Goal: Task Accomplishment & Management: Use online tool/utility

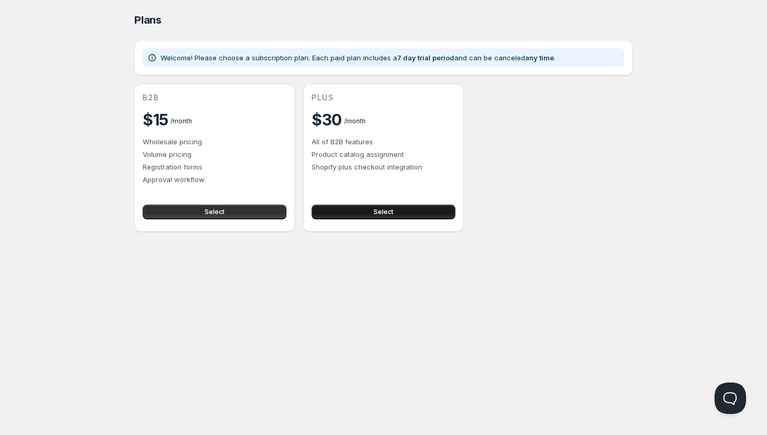
click at [382, 211] on span "Select" at bounding box center [384, 212] width 20 height 8
click at [262, 212] on button "Select" at bounding box center [215, 212] width 144 height 15
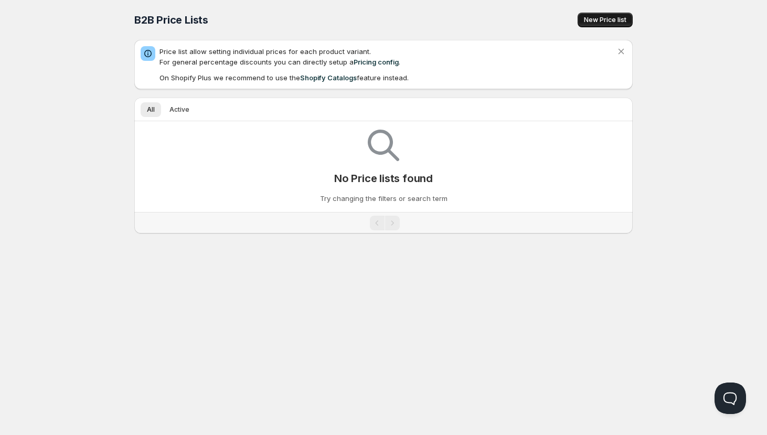
click at [615, 22] on span "New Price list" at bounding box center [605, 20] width 42 height 8
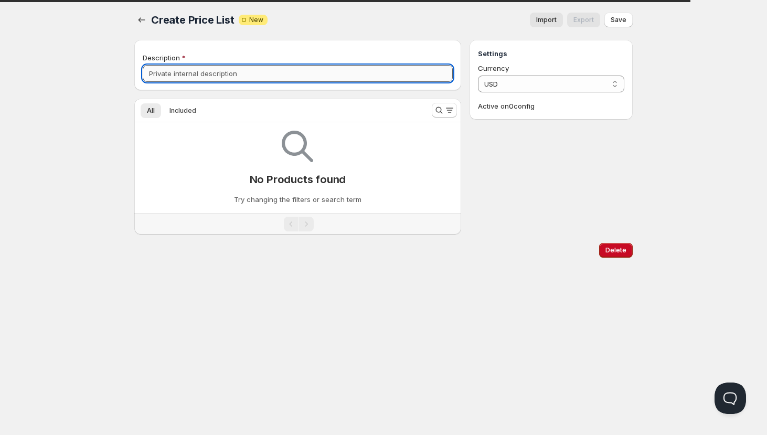
click at [307, 78] on input "Description" at bounding box center [298, 73] width 310 height 17
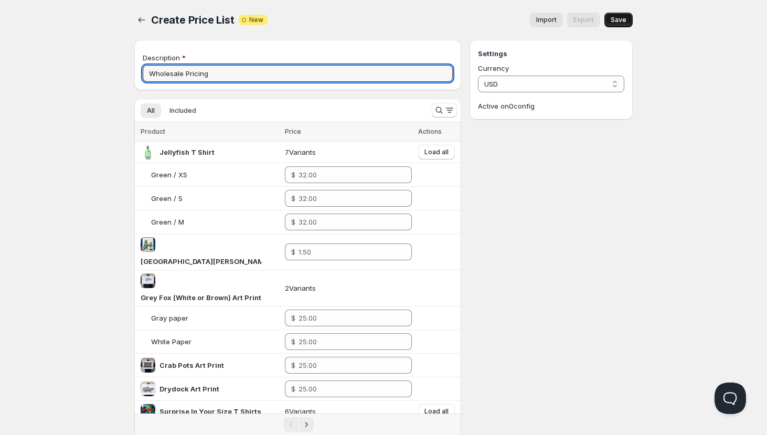
type input "Wholesale Pricing"
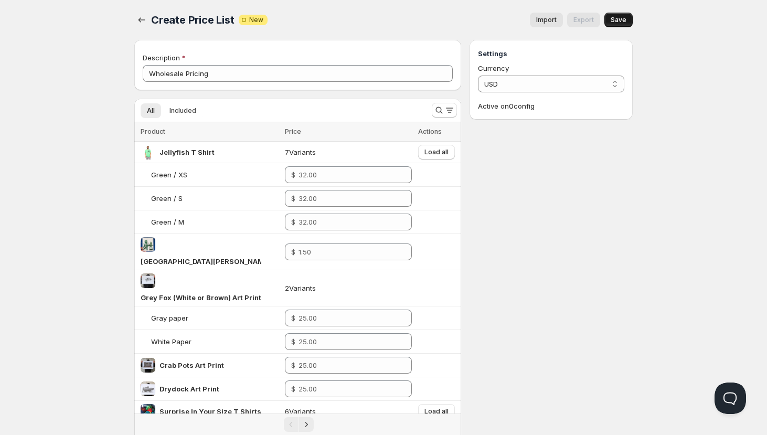
click at [624, 19] on span "Save" at bounding box center [619, 20] width 16 height 8
click at [548, 19] on span "Import" at bounding box center [546, 20] width 20 height 8
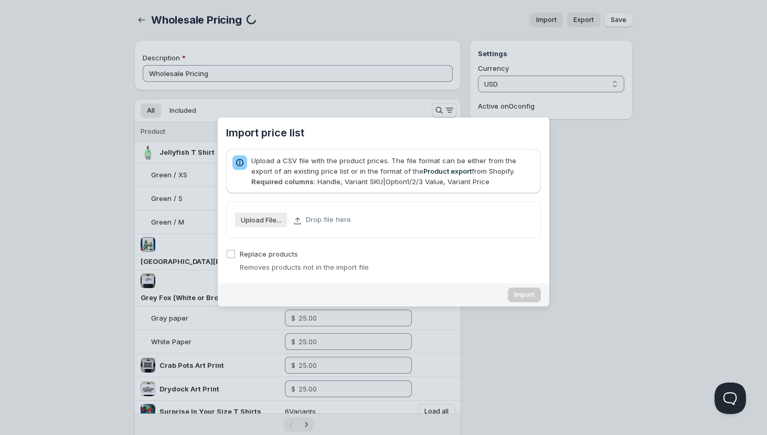
click at [0, 0] on slot "Upload File..." at bounding box center [0, 0] width 0 height 0
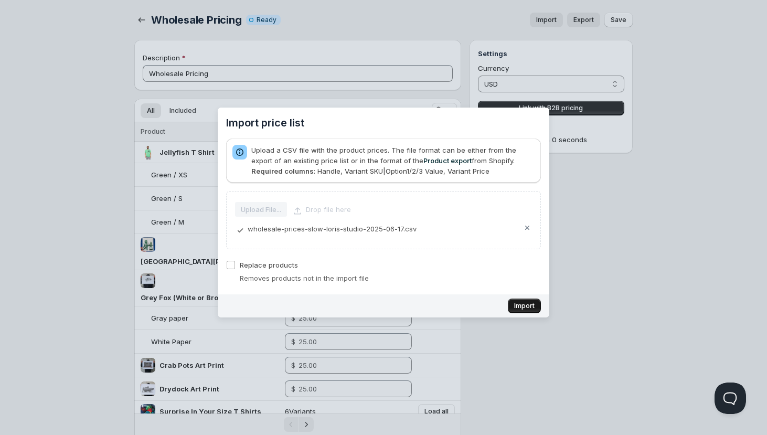
click at [522, 307] on span "Import" at bounding box center [524, 306] width 20 height 8
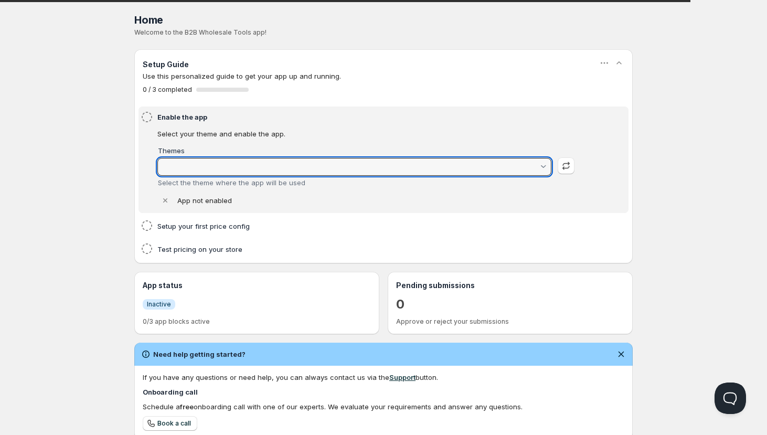
click at [241, 165] on input "Themes" at bounding box center [350, 166] width 378 height 17
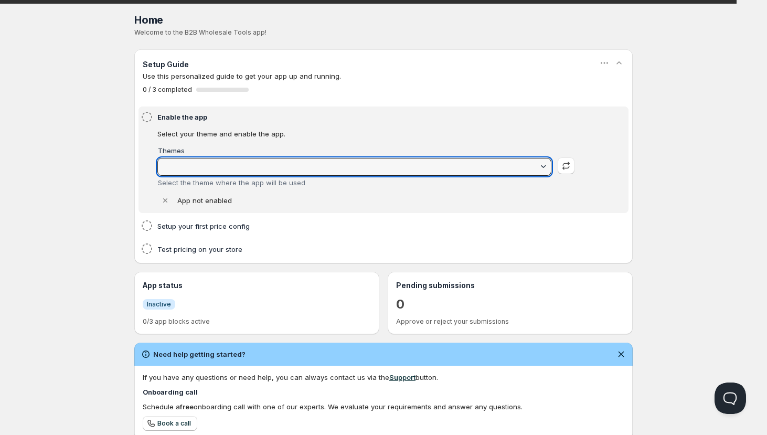
click at [545, 168] on div at bounding box center [543, 167] width 10 height 10
click at [545, 167] on div at bounding box center [543, 167] width 10 height 10
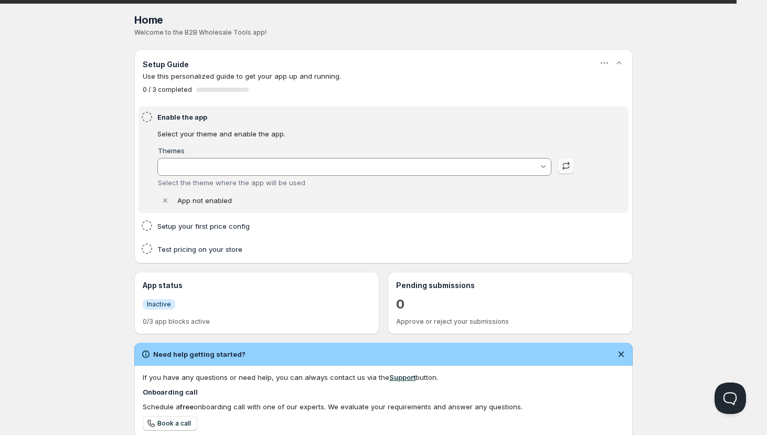
click at [566, 169] on icon "button" at bounding box center [566, 166] width 10 height 10
type input "Updated (7.5) of FINAL Symme with B2H - 2025-05-20"
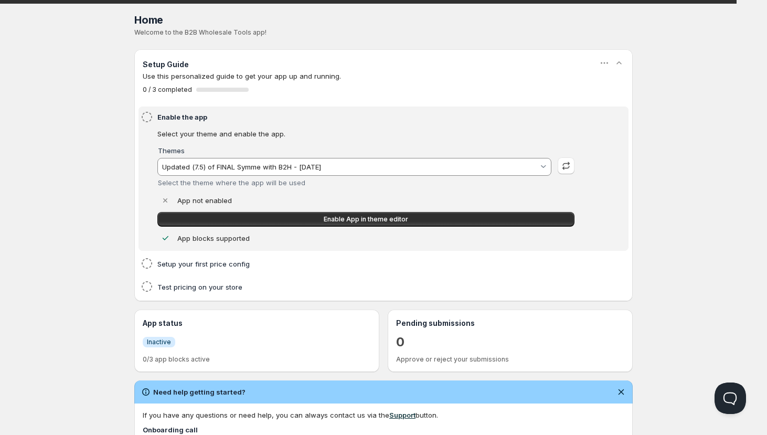
click at [531, 168] on input "Updated (7.5) of FINAL Symme with B2H - 2025-05-20" at bounding box center [350, 166] width 378 height 17
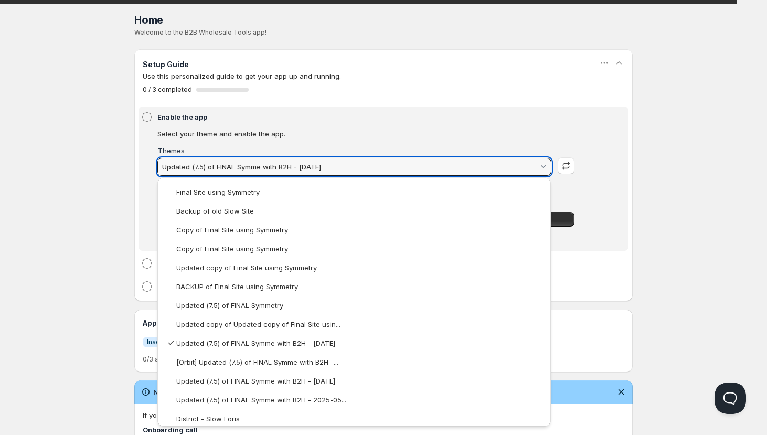
click at [487, 130] on html "Home Pricing Price lists Forms Submissions Settings Features Plans Home. This p…" at bounding box center [383, 334] width 767 height 668
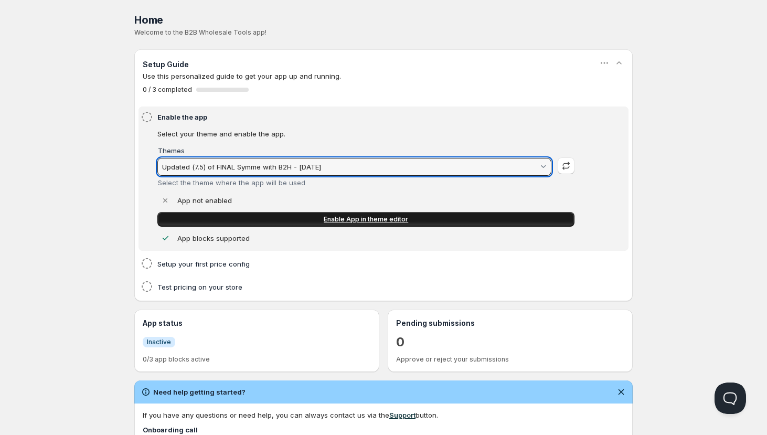
click at [355, 220] on span "Enable App in theme editor" at bounding box center [366, 219] width 84 height 8
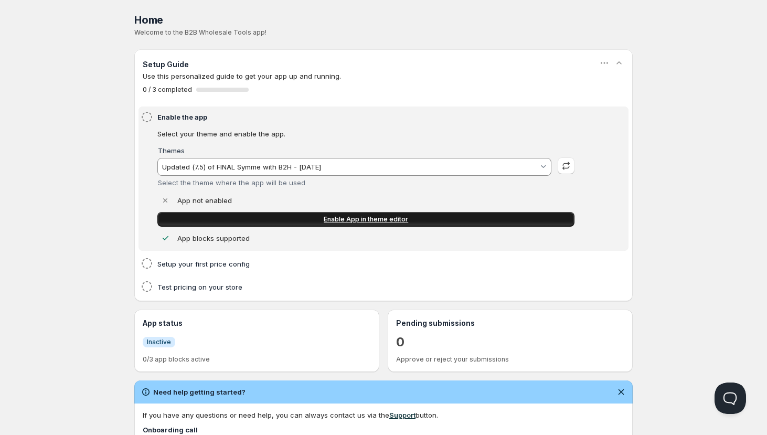
click at [377, 221] on span "Enable App in theme editor" at bounding box center [366, 219] width 84 height 8
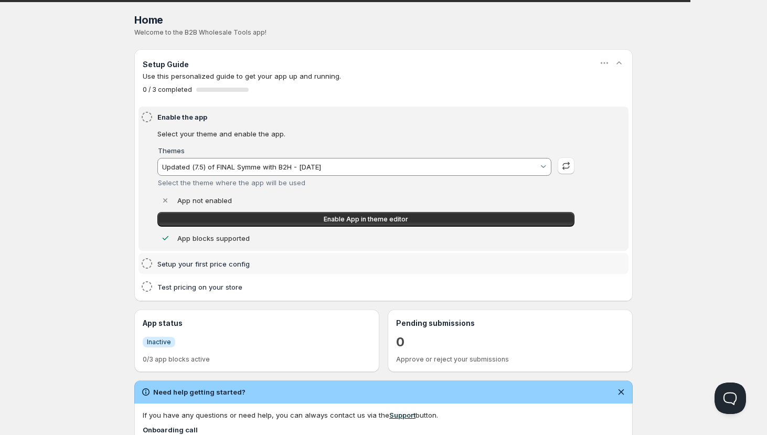
click at [276, 262] on h4 "Setup your first price config" at bounding box center [367, 264] width 420 height 10
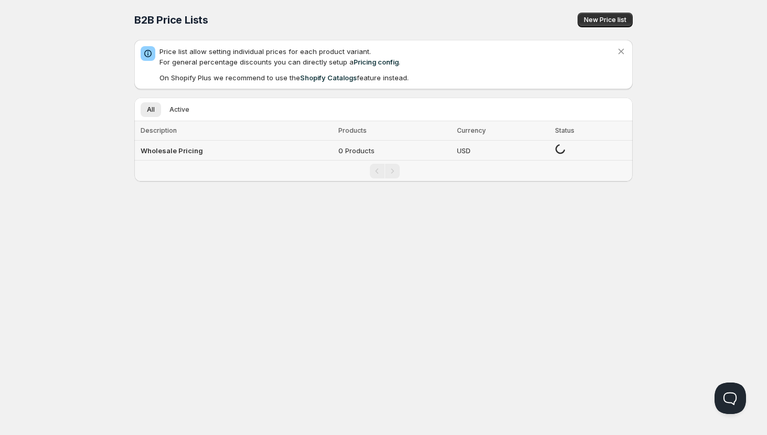
click at [164, 153] on b "Wholesale Pricing" at bounding box center [172, 150] width 62 height 8
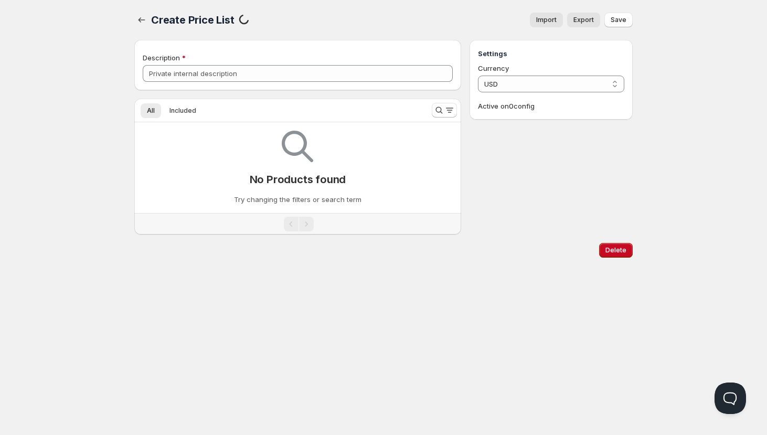
type input "Wholesale Pricing"
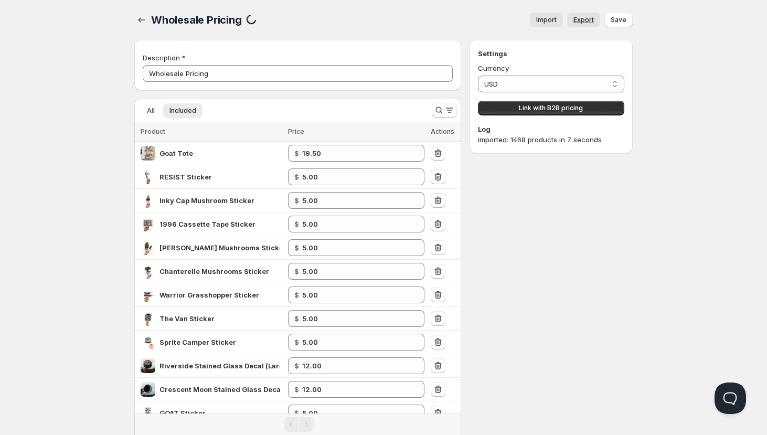
click at [581, 20] on span "Export" at bounding box center [583, 20] width 20 height 8
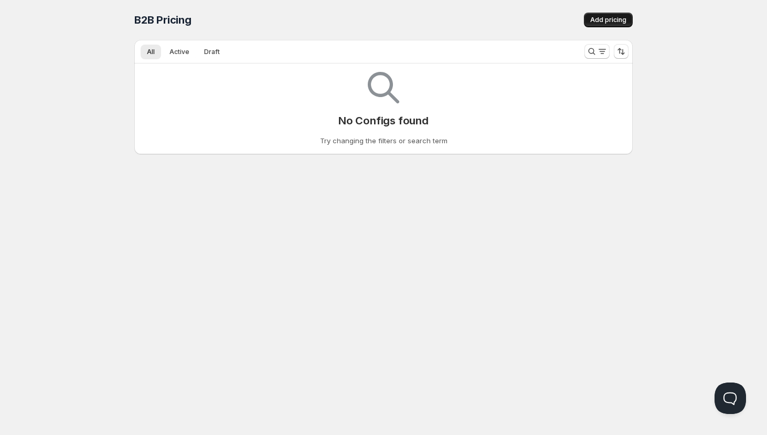
click at [609, 19] on span "Add pricing" at bounding box center [608, 20] width 36 height 8
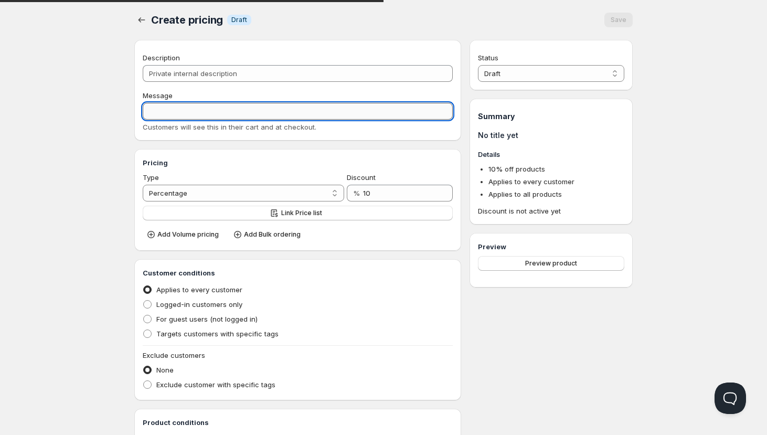
click at [231, 116] on input "Message" at bounding box center [298, 111] width 310 height 17
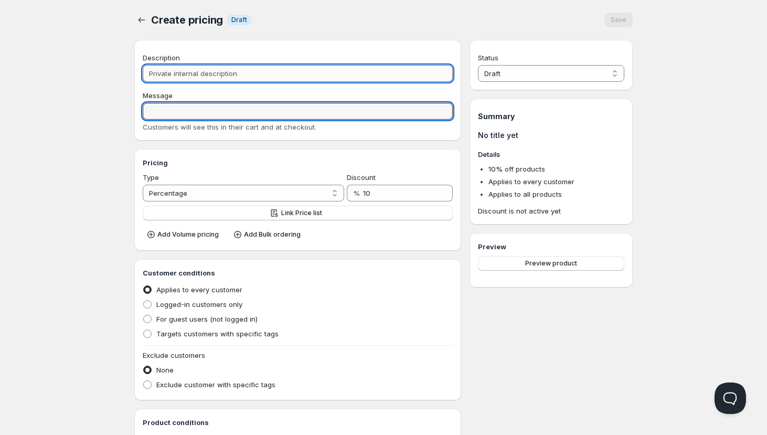
click at [246, 76] on input "Description" at bounding box center [298, 73] width 310 height 17
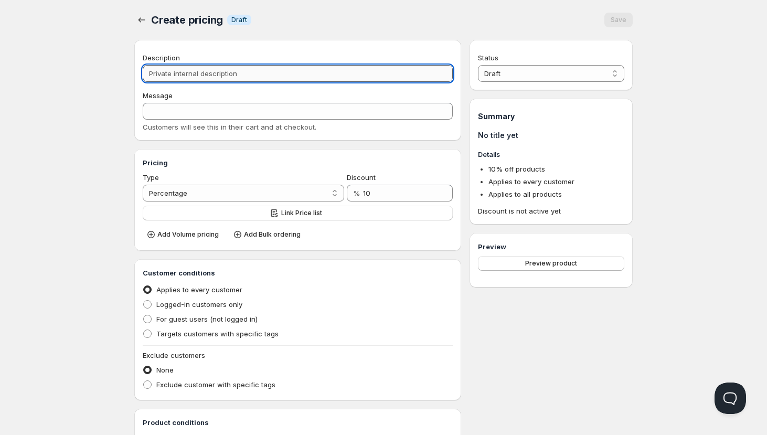
type input "W"
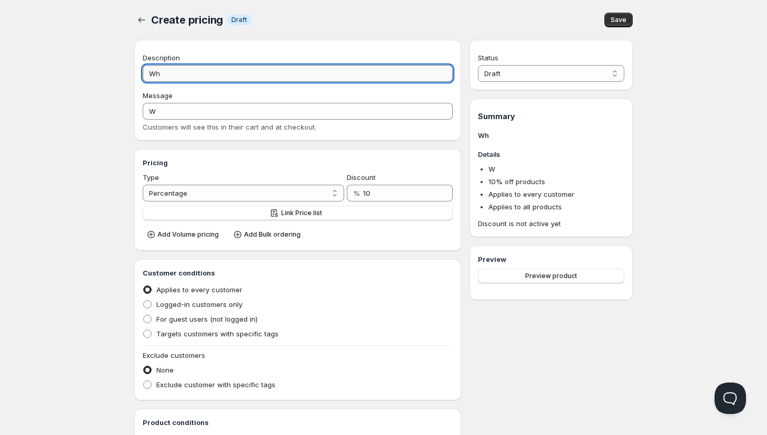
type input "Who"
type input "WHO"
type input "Whole"
type input "WHOLE"
type input "Wholesa"
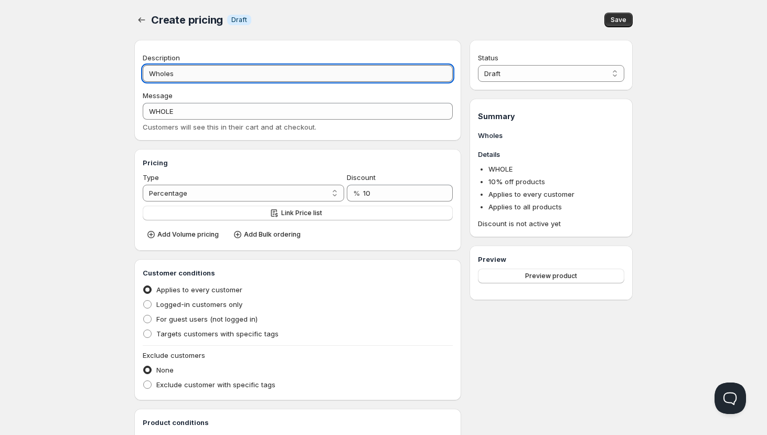
type input "WHOLESA"
type input "Wholesale"
type input "WHOLESALE"
type input "Wholesale Pr"
type input "WHOLESALE_PR"
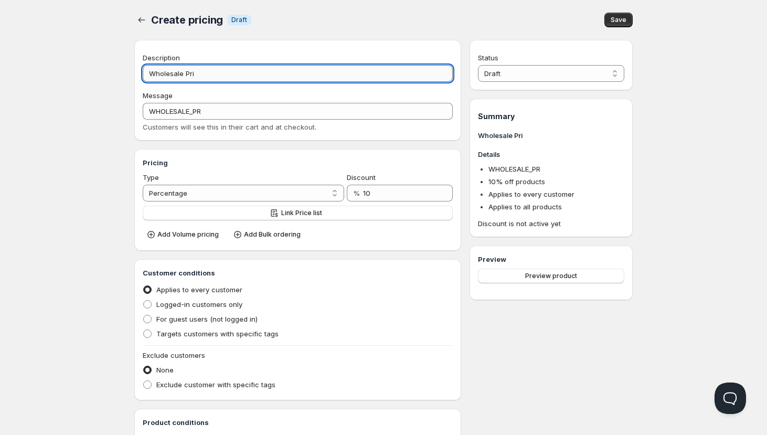
type input "Wholesale Prig"
type input "WHOLESALE_PRIG"
type input "Wholesale Prigin"
type input "WHOLESALE_PRIGIN"
type input "Wholesale Prigi"
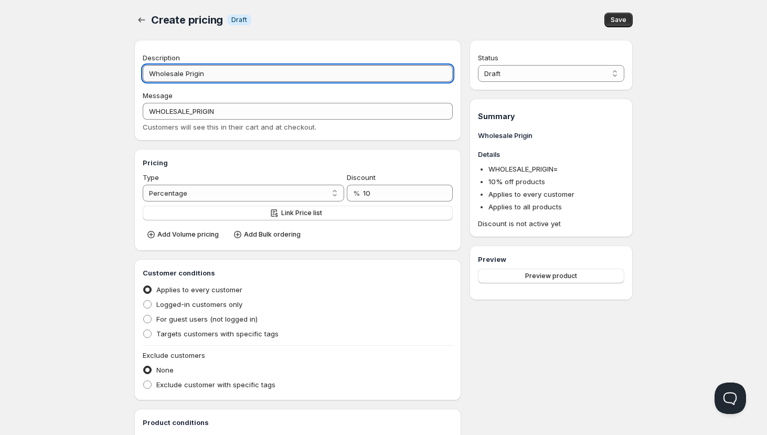
type input "WHOLESALE_PRIGI"
type input "Wholesale Pri"
type input "WHOLESALE_PRI"
type input "Wholesale Prici"
type input "WHOLESALE_PRICI"
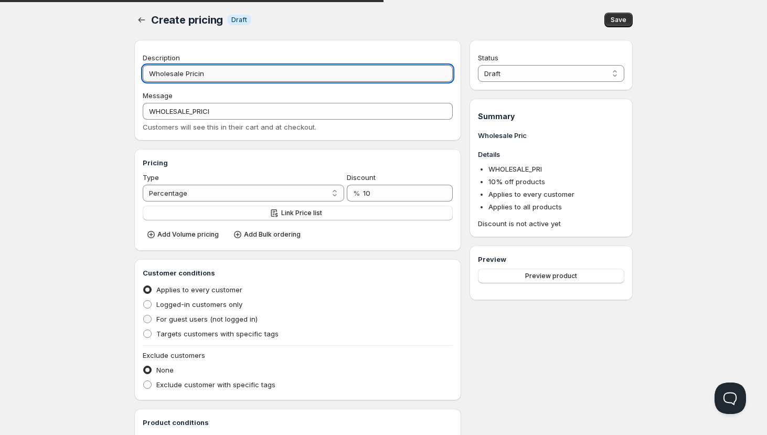
type input "Wholesale Pricing"
type input "WHOLESALE_PRICING"
type input "Wholesale Pricing"
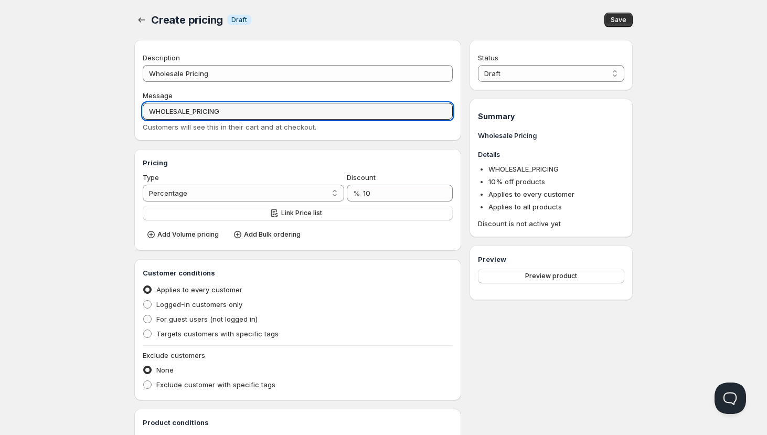
drag, startPoint x: 232, startPoint y: 112, endPoint x: 46, endPoint y: 108, distance: 186.8
click at [46, 108] on div "Home Pricing Price lists Forms Submissions Settings Features Plans Create prici…" at bounding box center [383, 331] width 767 height 662
type input "Wholesale Pricing"
click at [311, 195] on select "Percentage Absolute" at bounding box center [243, 193] width 201 height 17
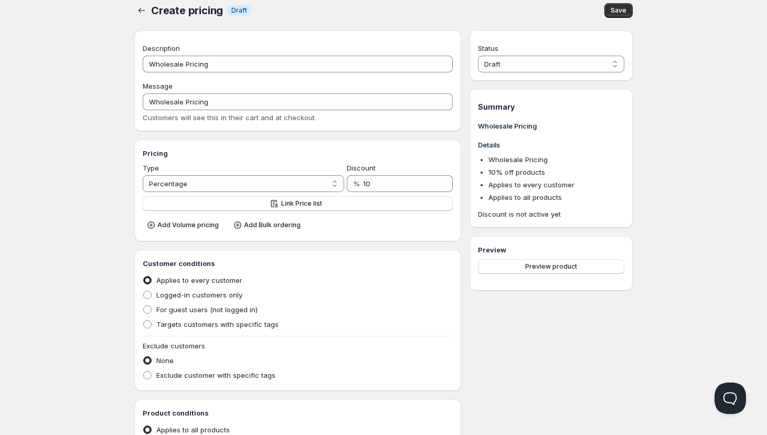
scroll to position [8, 0]
click at [389, 188] on input "10" at bounding box center [400, 184] width 74 height 17
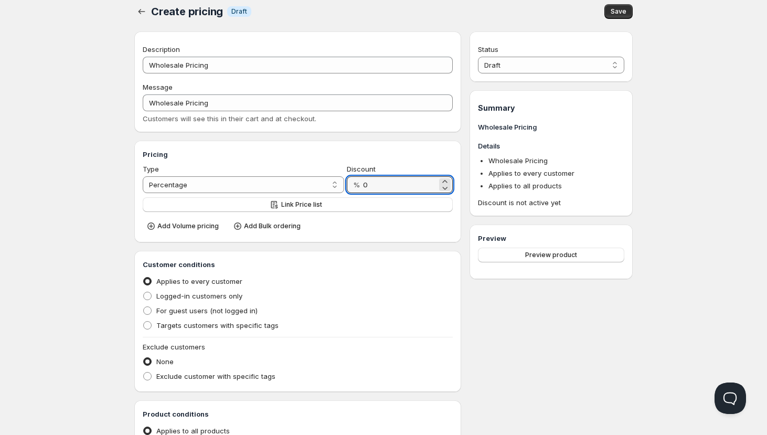
type input "0"
click at [364, 235] on div "Pricing Type Percentage Absolute Percentage Discount % 0 Link Price list Add Vo…" at bounding box center [297, 192] width 327 height 102
click at [318, 206] on span "Link Price list" at bounding box center [301, 204] width 41 height 8
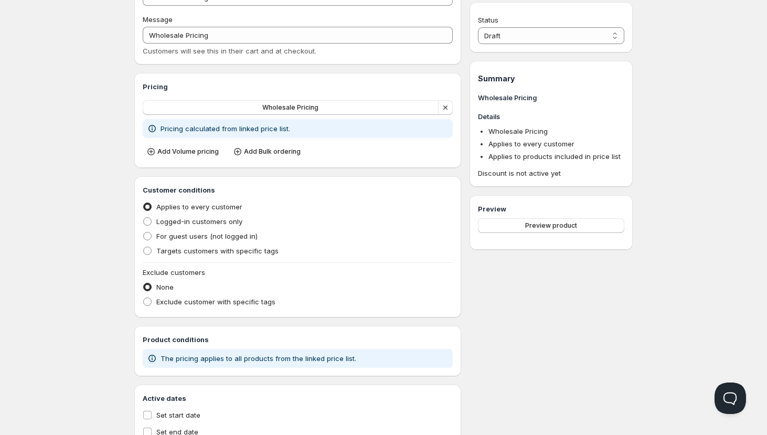
scroll to position [87, 0]
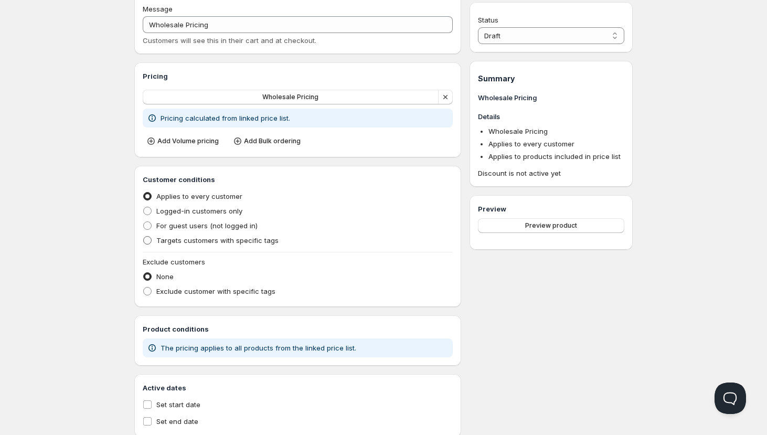
click at [249, 242] on span "Targets customers with specific tags" at bounding box center [217, 240] width 122 height 8
click at [144, 237] on input "Targets customers with specific tags" at bounding box center [143, 236] width 1 height 1
radio input "true"
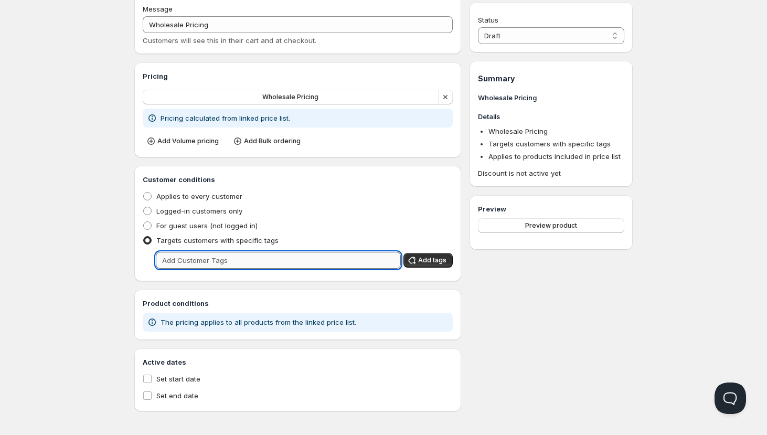
click at [334, 262] on input "text" at bounding box center [278, 260] width 245 height 17
type input "wholesaleapproved"
click at [384, 227] on div "For guest users (not logged in)" at bounding box center [298, 225] width 310 height 15
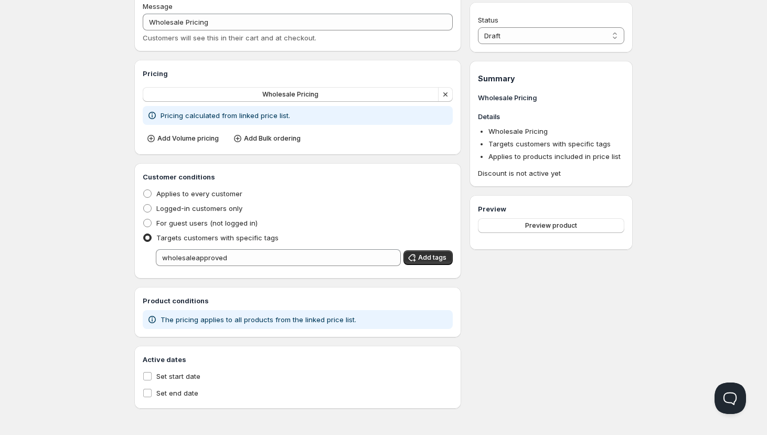
scroll to position [0, 0]
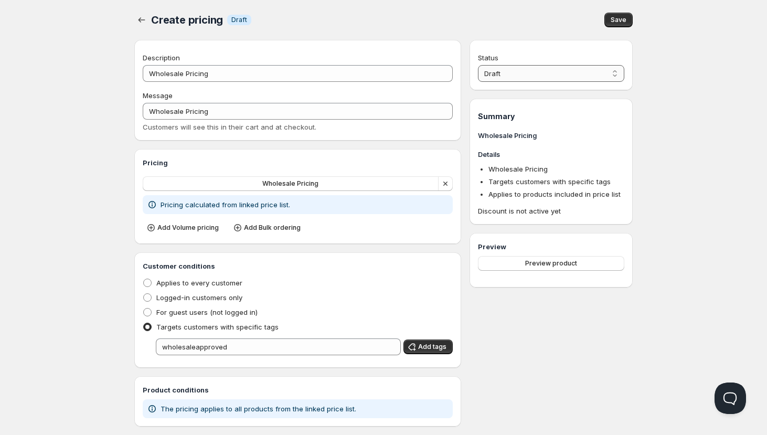
click at [531, 74] on select "Draft Active" at bounding box center [551, 73] width 146 height 17
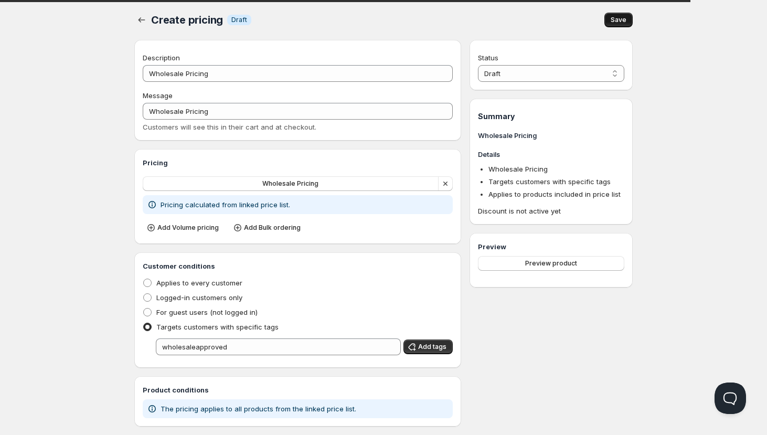
click at [624, 16] on span "Save" at bounding box center [619, 20] width 16 height 8
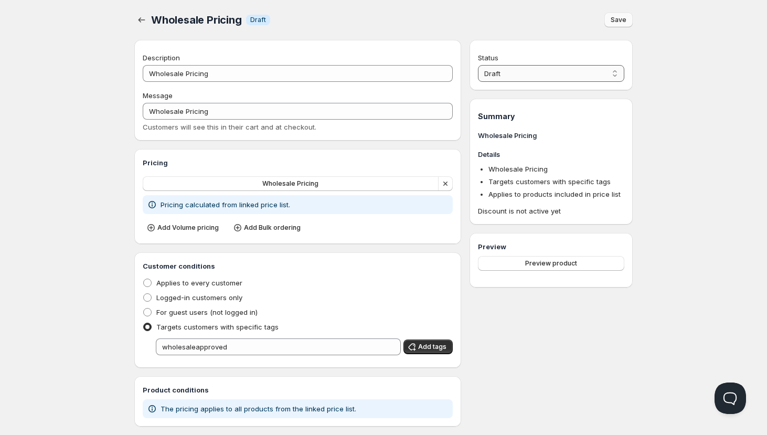
click at [556, 70] on select "Draft Active" at bounding box center [551, 73] width 146 height 17
select select "1"
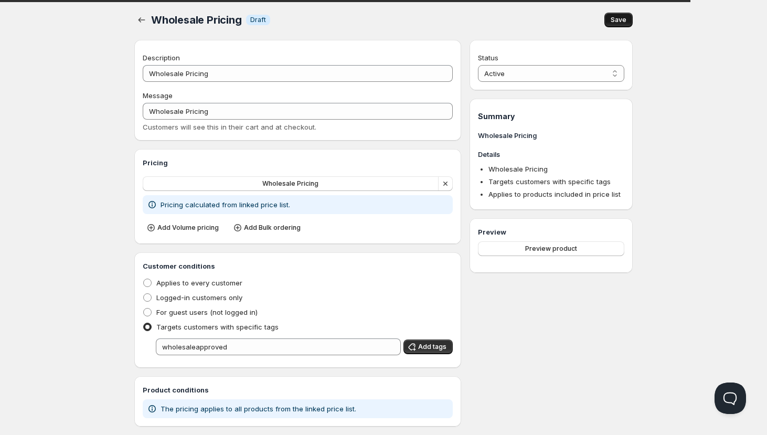
click at [618, 18] on span "Save" at bounding box center [619, 20] width 16 height 8
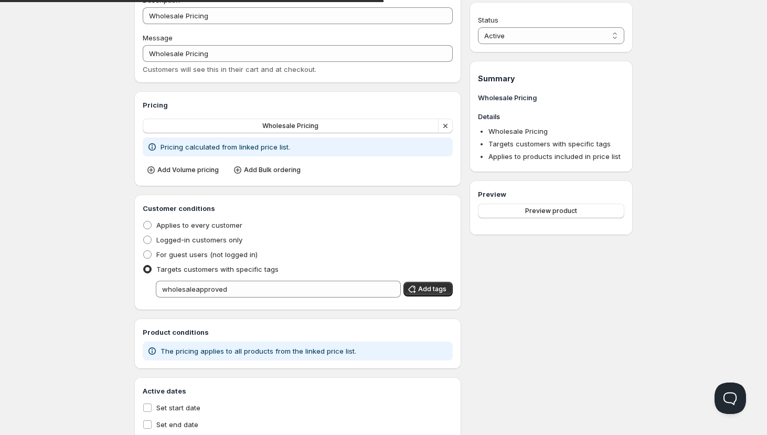
scroll to position [89, 0]
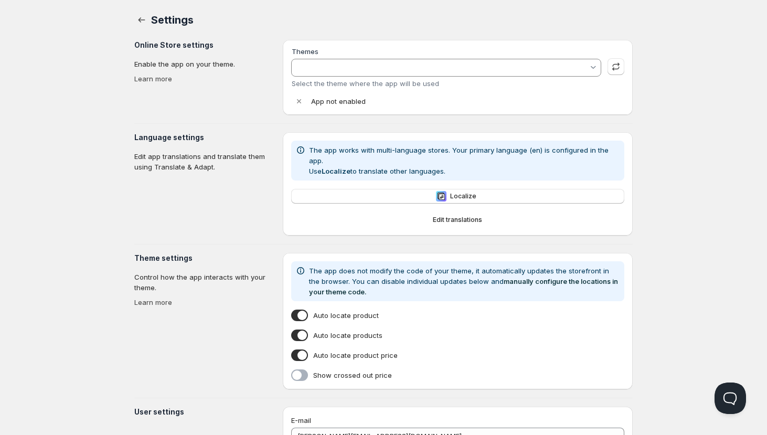
type input "Updated (7.5) of FINAL Symme with B2H - 2025-05-20"
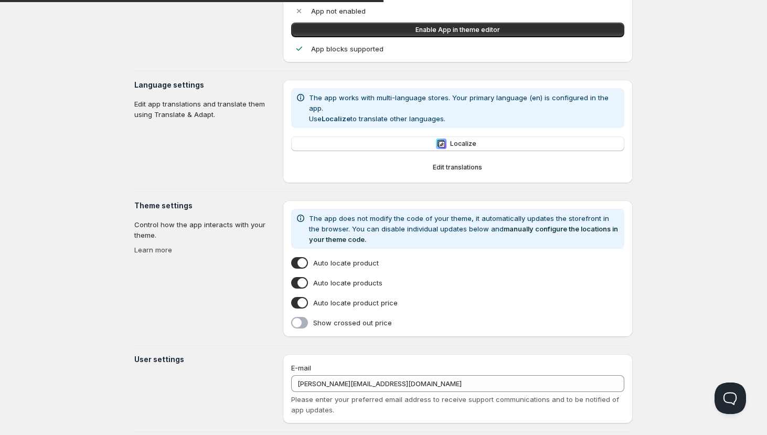
scroll to position [103, 0]
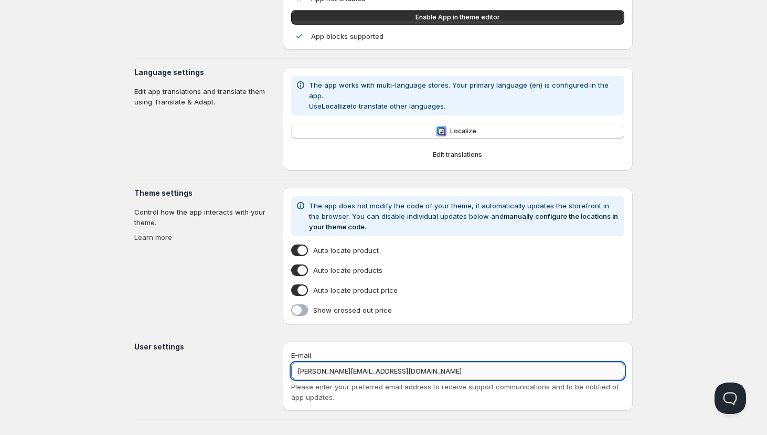
click at [309, 363] on input "arlo@slowloris.com" at bounding box center [457, 371] width 333 height 17
type input "[PERSON_NAME][EMAIL_ADDRESS][DOMAIN_NAME]"
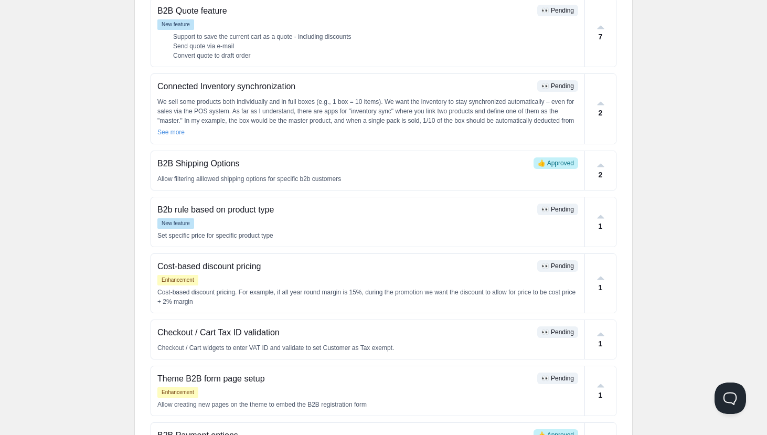
scroll to position [148, 0]
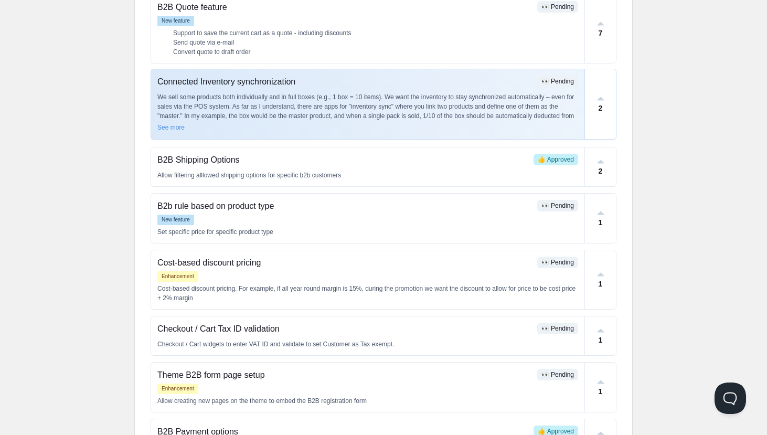
click at [533, 104] on p "We sell some products both individually and in full boxes (e.g., 1 box = 10 ite…" at bounding box center [367, 111] width 421 height 38
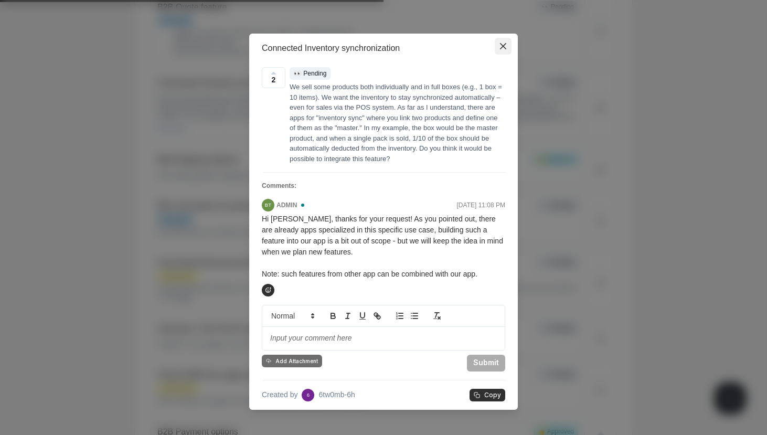
click at [504, 48] on icon "Close" at bounding box center [503, 46] width 6 height 6
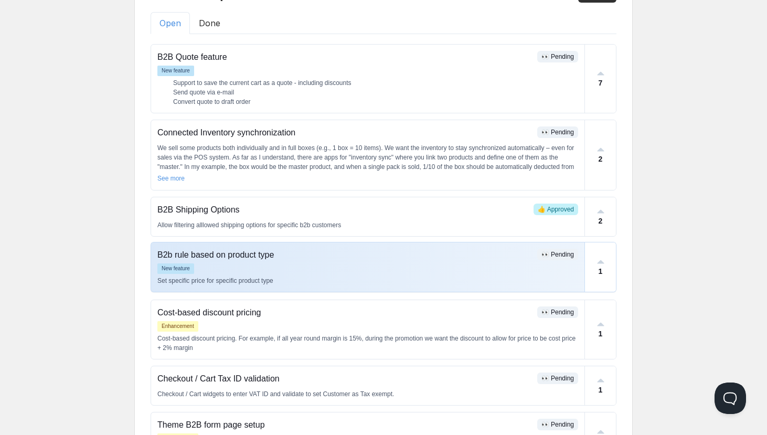
scroll to position [101, 0]
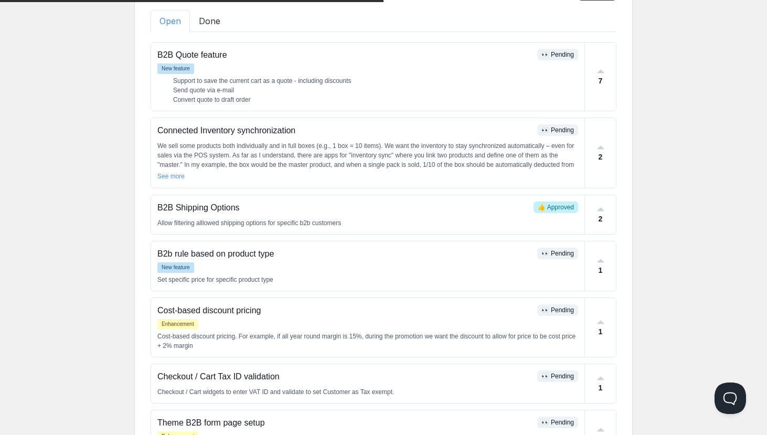
click at [217, 24] on button "Done" at bounding box center [209, 21] width 39 height 22
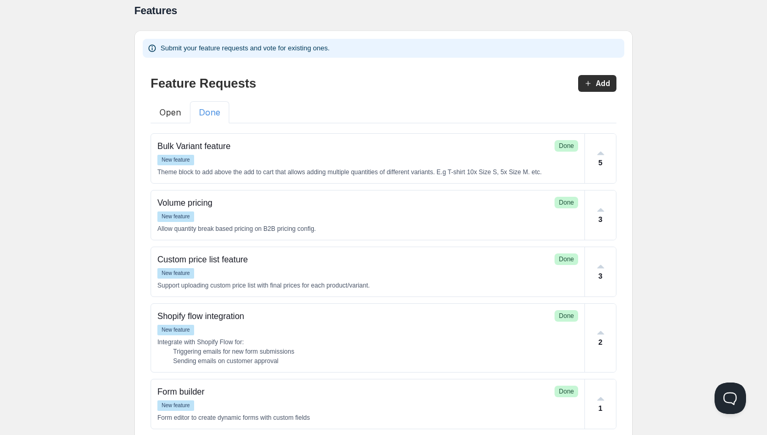
scroll to position [7, 0]
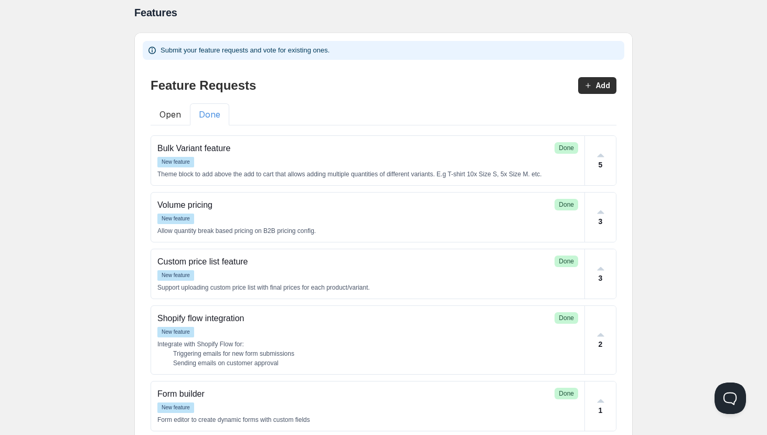
click at [169, 112] on button "Open" at bounding box center [170, 114] width 39 height 22
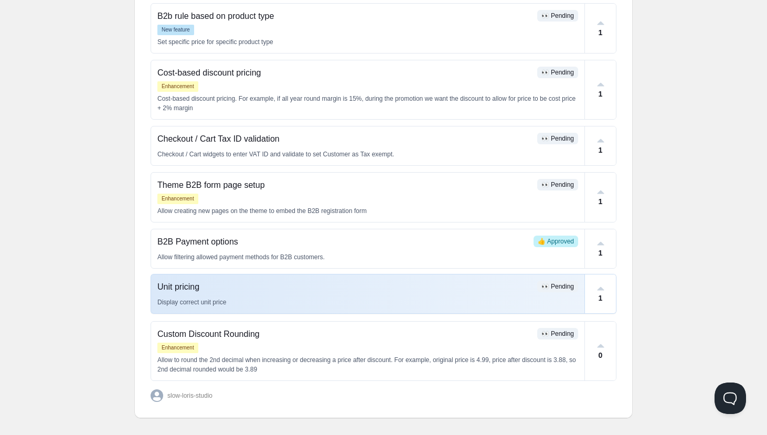
scroll to position [347, 0]
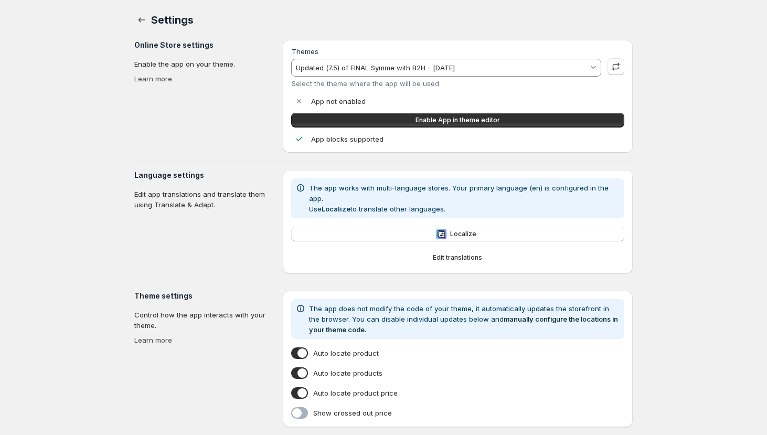
click at [440, 71] on input "Updated (7.5) of FINAL Symme with B2H - [DATE]" at bounding box center [441, 67] width 294 height 17
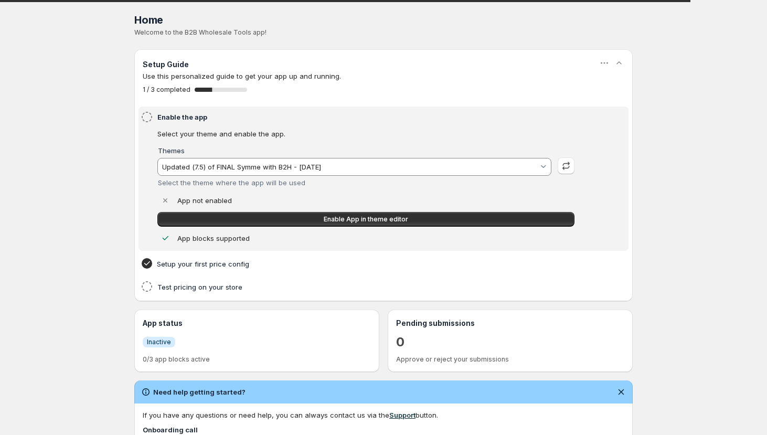
click at [414, 169] on input "Updated (7.5) of FINAL Symme with B2H - [DATE]" at bounding box center [350, 166] width 378 height 17
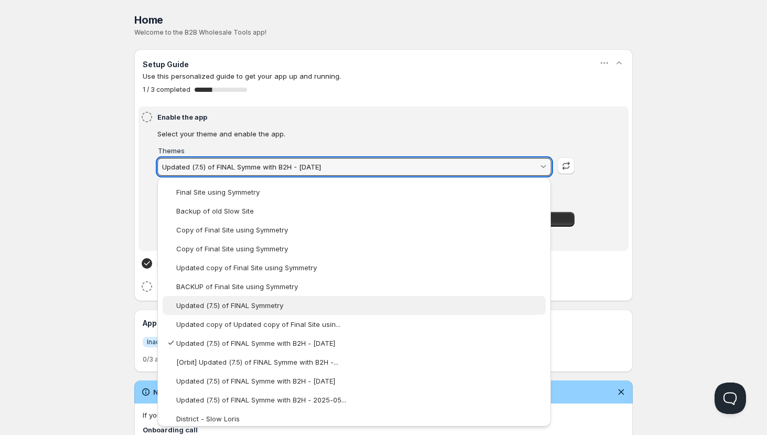
scroll to position [7, 0]
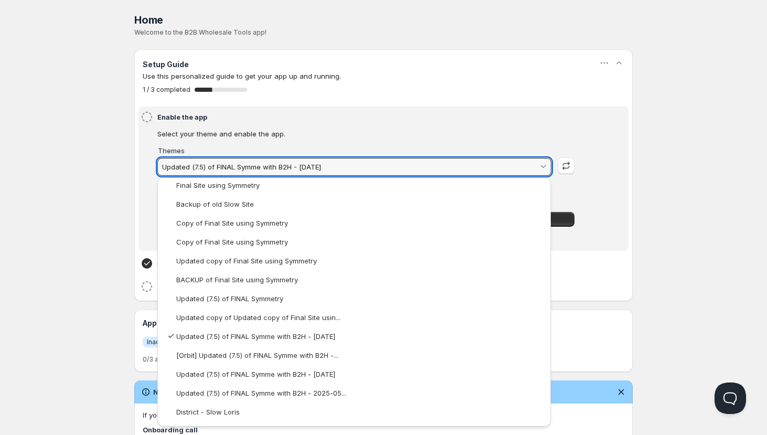
click at [41, 195] on html "Home Pricing Price lists Forms Submissions Settings Features Plans Home. This p…" at bounding box center [383, 334] width 767 height 668
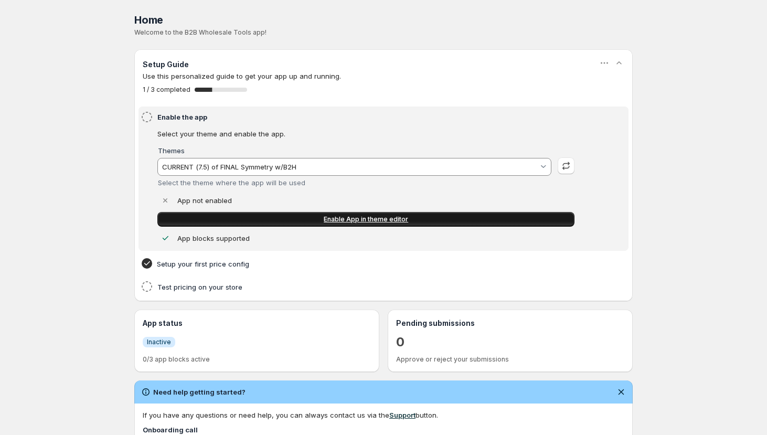
click at [348, 220] on span "Enable App in theme editor" at bounding box center [366, 219] width 84 height 8
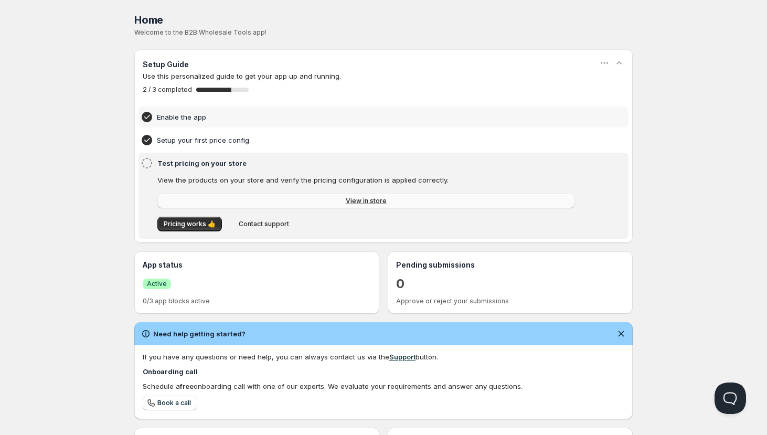
click at [378, 202] on span "View in store" at bounding box center [366, 201] width 41 height 8
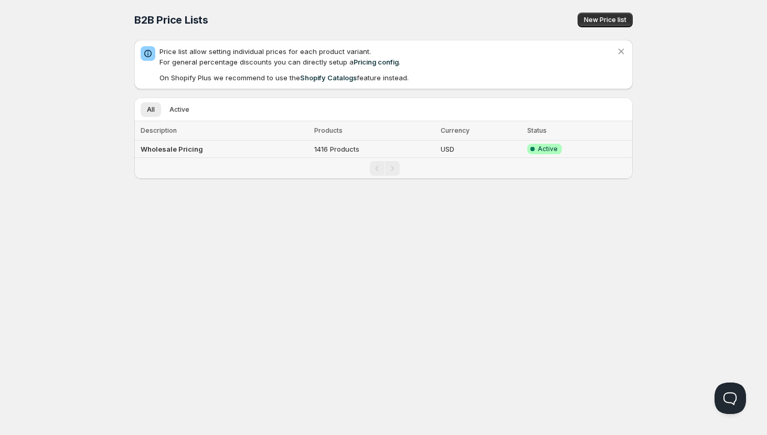
click at [152, 147] on b "Wholesale Pricing" at bounding box center [172, 149] width 62 height 8
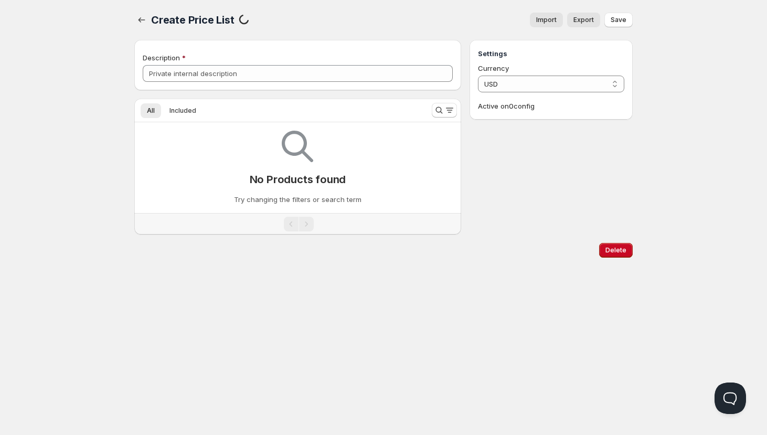
type input "Wholesale Pricing"
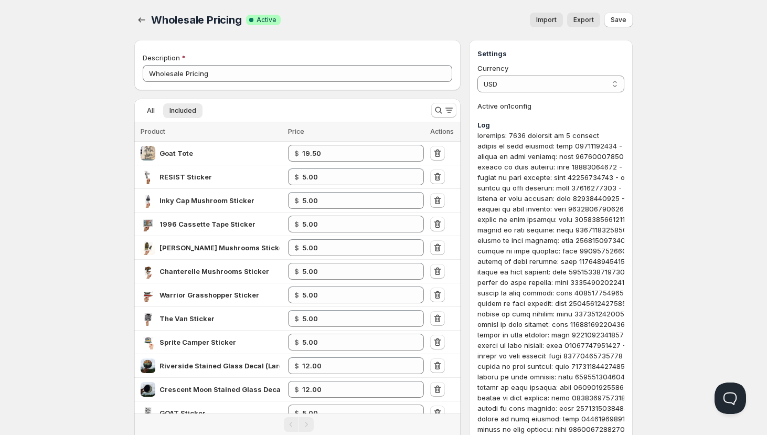
click at [550, 20] on span "Import" at bounding box center [546, 20] width 20 height 8
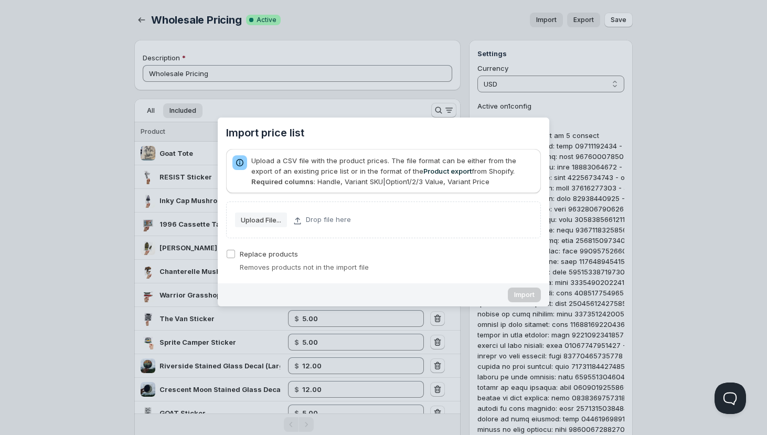
click at [0, 0] on slot "Upload File..." at bounding box center [0, 0] width 0 height 0
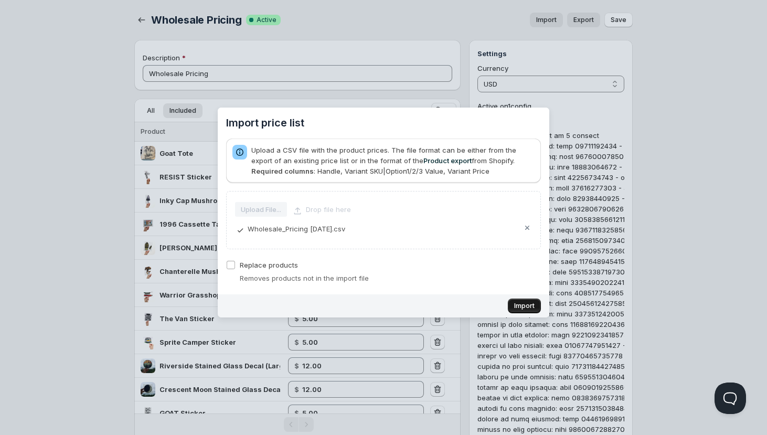
click at [518, 304] on span "Import" at bounding box center [524, 306] width 20 height 8
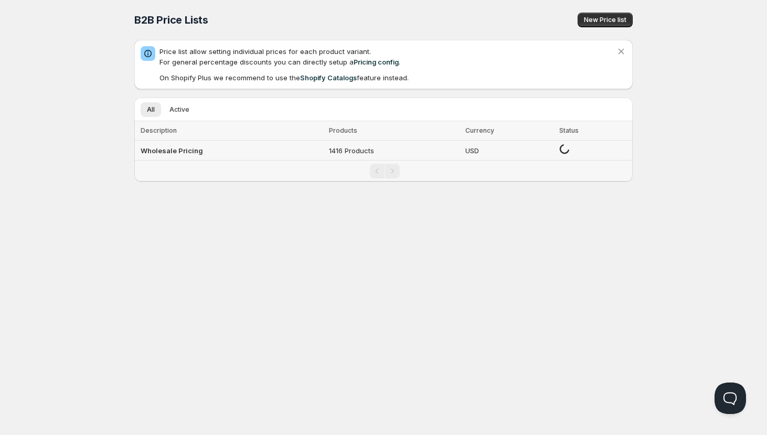
click at [184, 148] on b "Wholesale Pricing" at bounding box center [172, 150] width 62 height 8
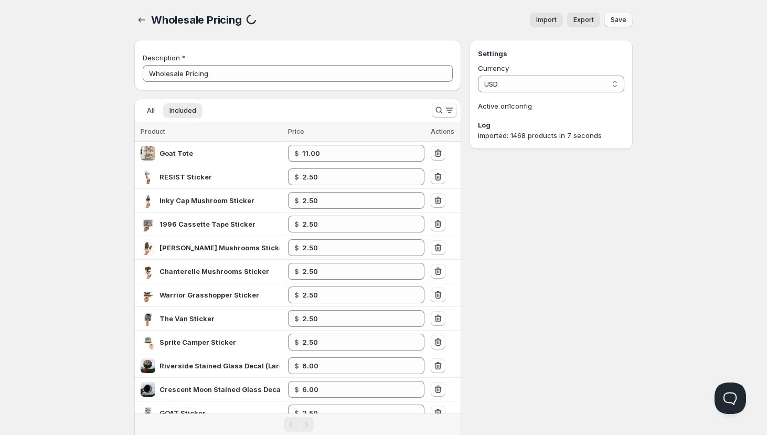
click at [619, 18] on span "Save" at bounding box center [619, 20] width 16 height 8
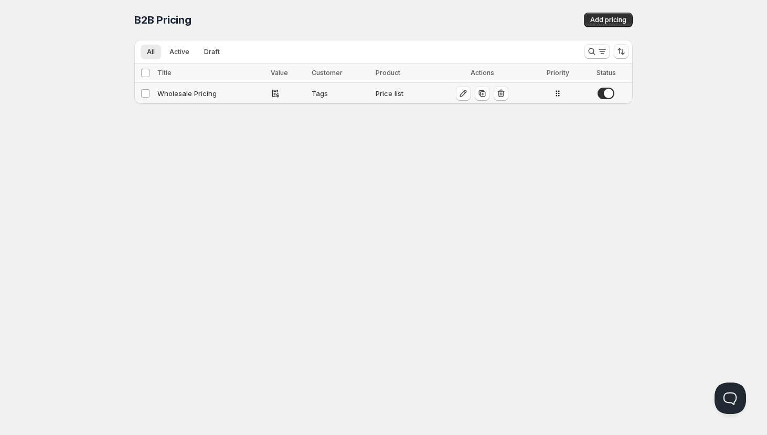
click at [184, 95] on div "Wholesale Pricing" at bounding box center [210, 93] width 107 height 10
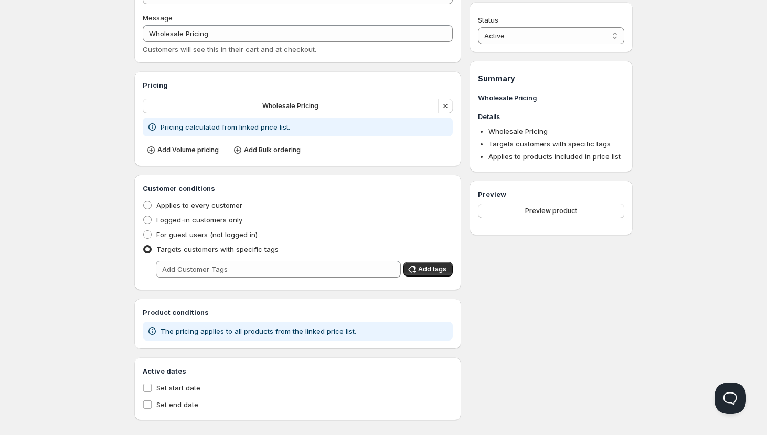
scroll to position [90, 0]
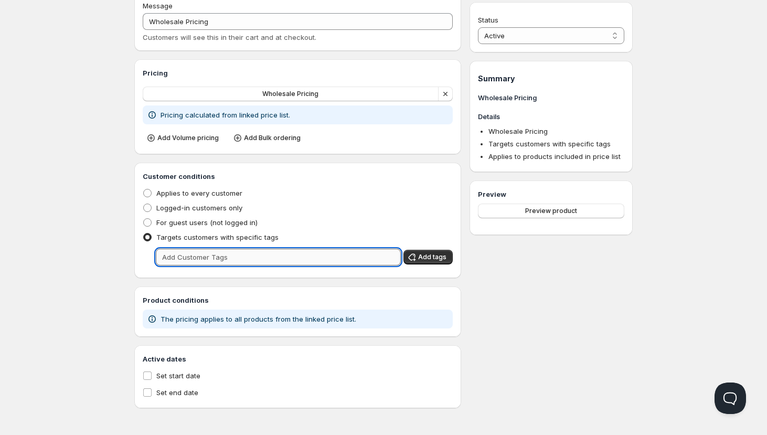
click at [255, 256] on input "text" at bounding box center [278, 257] width 245 height 17
type input "wholesaleapproved"
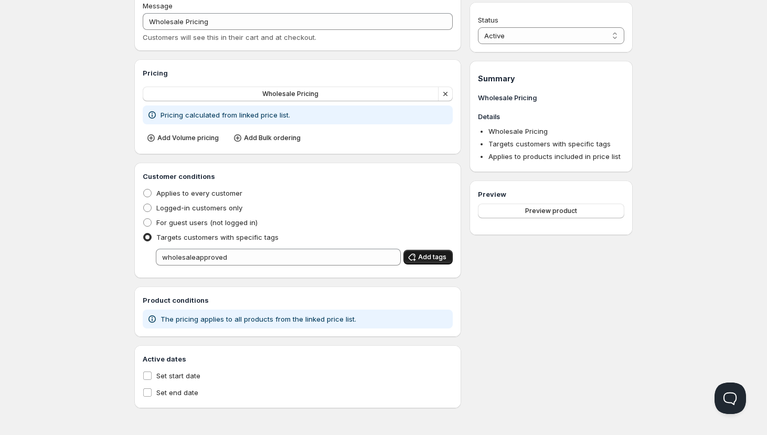
click at [439, 258] on span "Add tags" at bounding box center [432, 257] width 28 height 8
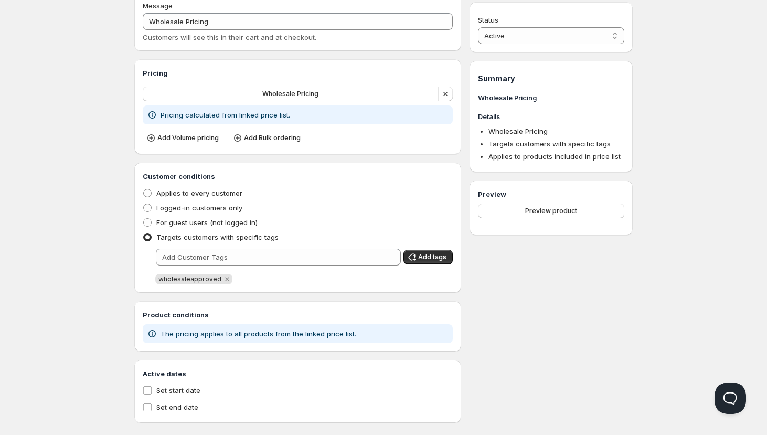
scroll to position [1, 0]
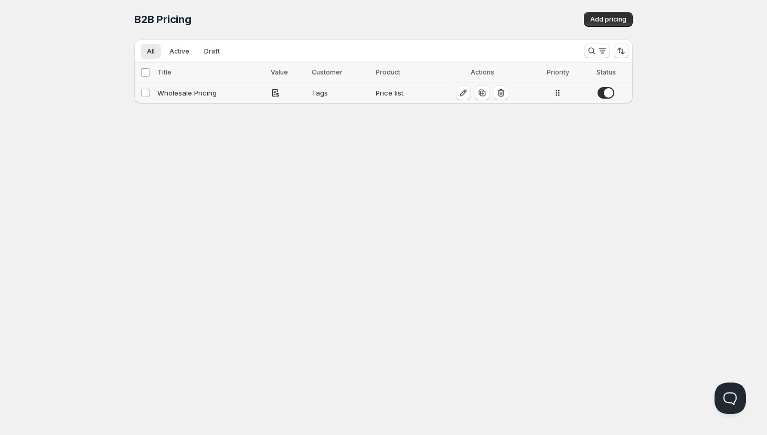
click at [207, 93] on div "Wholesale Pricing" at bounding box center [210, 93] width 107 height 10
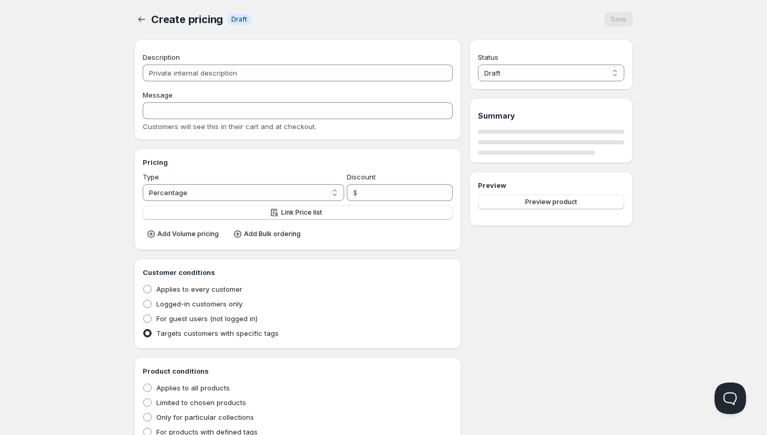
type input "Wholesale Pricing"
radio input "true"
select select "1"
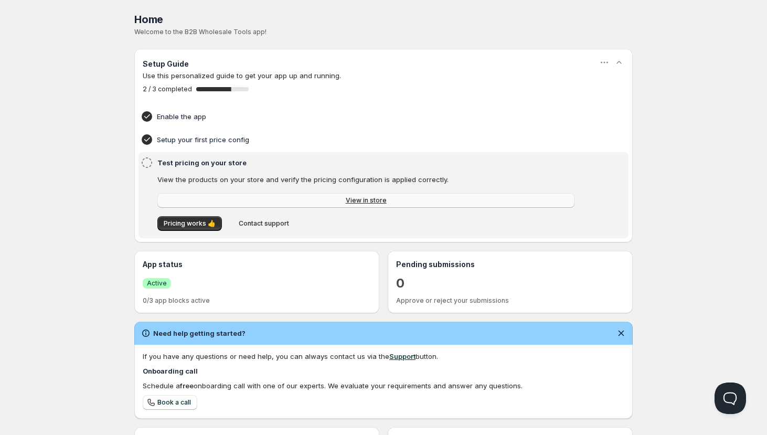
click at [345, 203] on link "View in store" at bounding box center [365, 200] width 417 height 15
click at [338, 200] on link "View in store" at bounding box center [368, 201] width 417 height 15
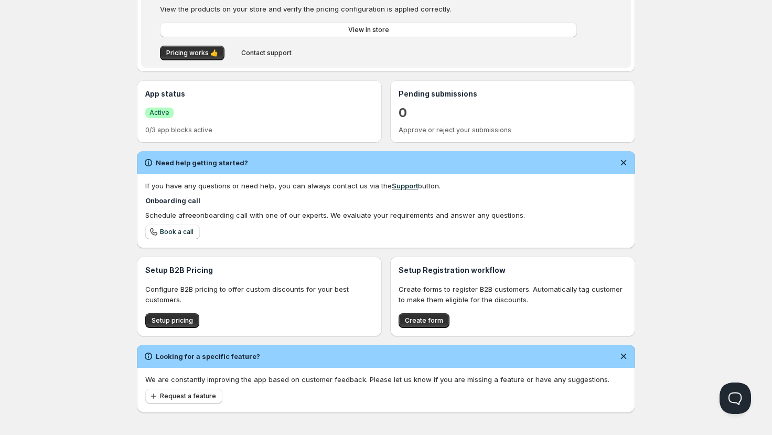
scroll to position [176, 0]
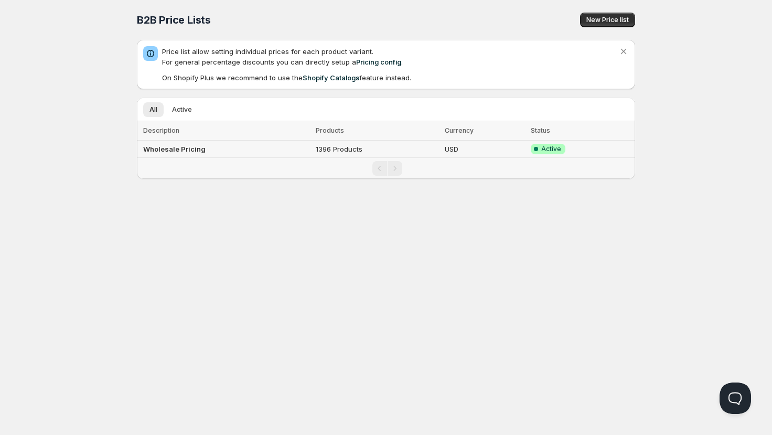
click at [171, 153] on b "Wholesale Pricing" at bounding box center [174, 149] width 62 height 8
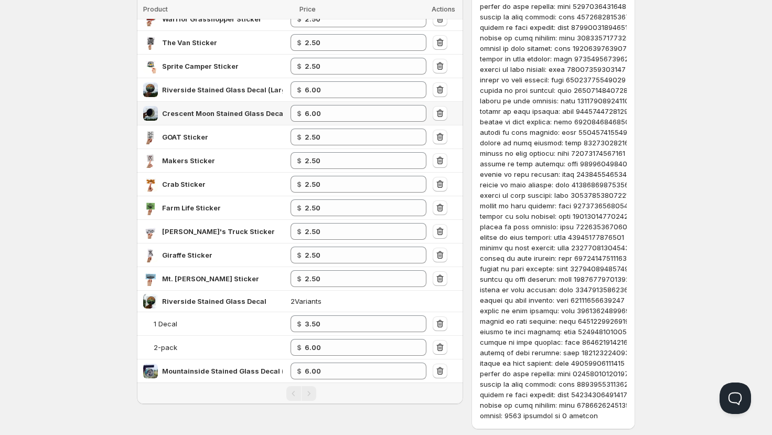
scroll to position [328, 0]
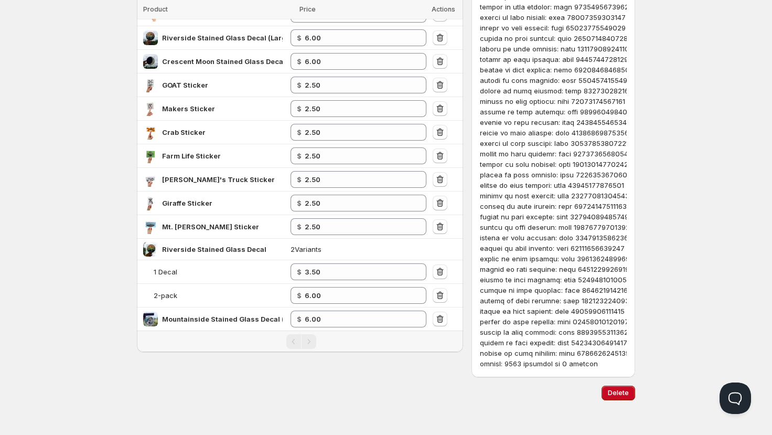
click at [307, 343] on div "Pagination" at bounding box center [309, 341] width 15 height 15
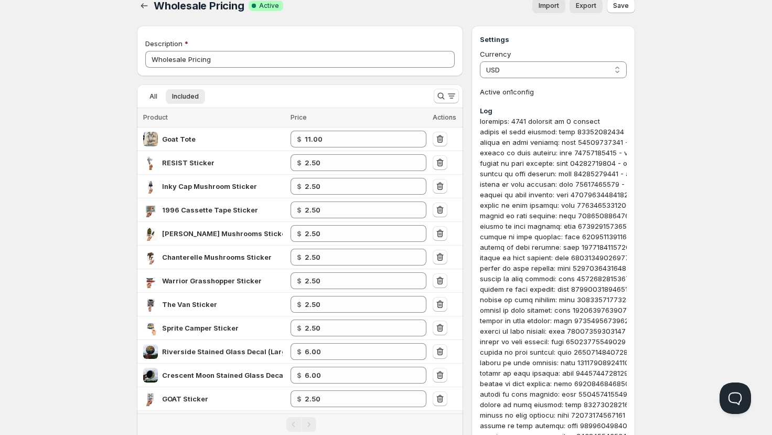
scroll to position [0, 0]
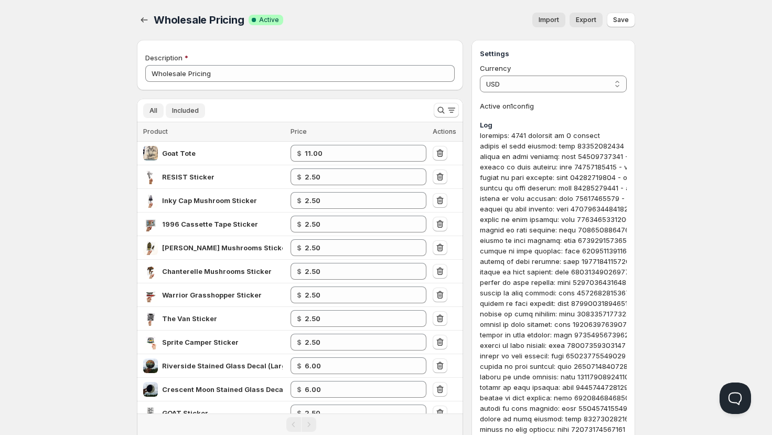
click at [154, 112] on span "All" at bounding box center [154, 111] width 8 height 8
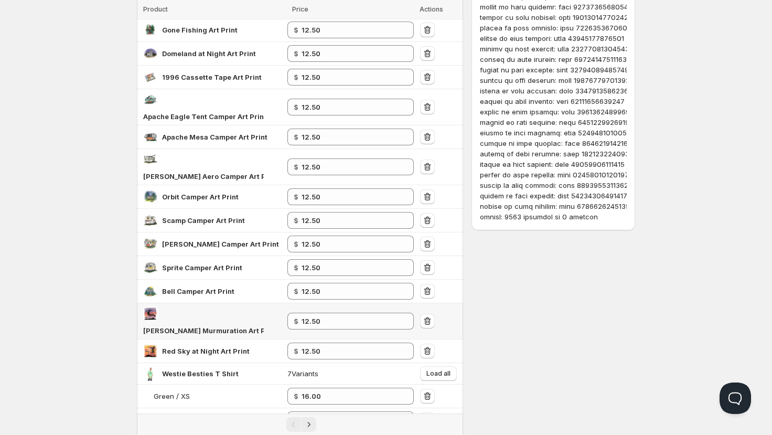
scroll to position [509, 0]
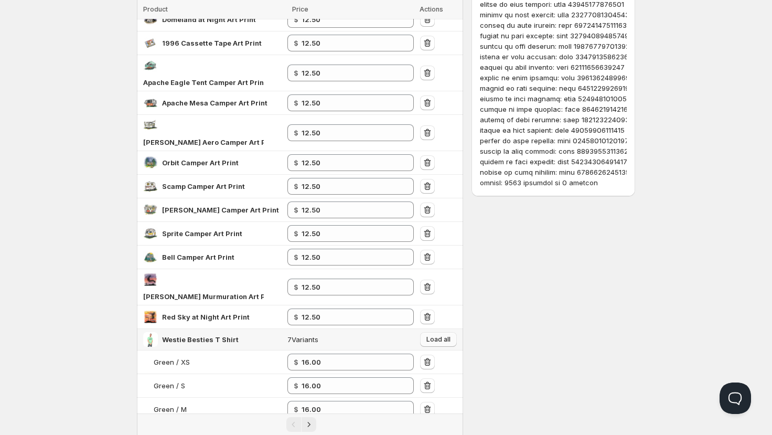
click at [429, 335] on span "Load all" at bounding box center [439, 339] width 24 height 8
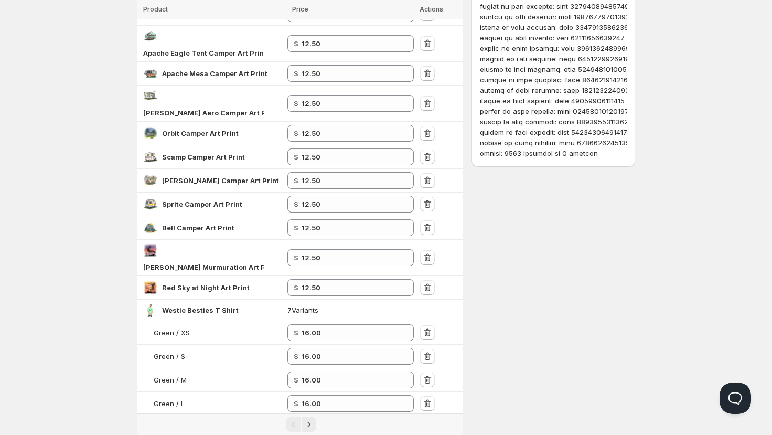
scroll to position [603, 0]
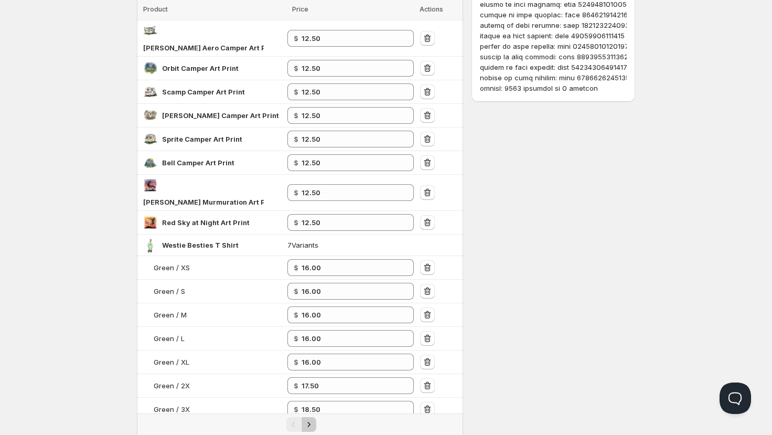
click at [311, 419] on icon "Next" at bounding box center [309, 424] width 10 height 10
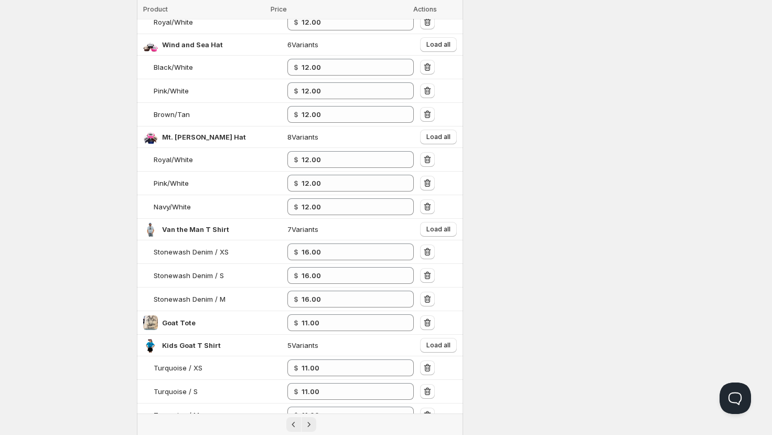
scroll to position [1357, 0]
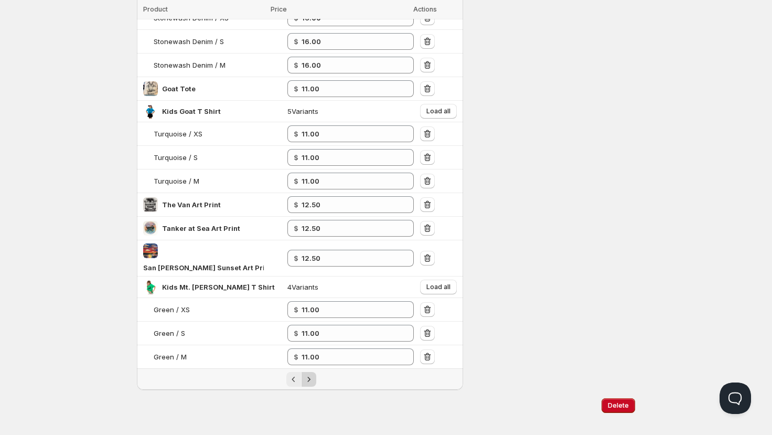
click at [311, 374] on icon "Next" at bounding box center [309, 379] width 10 height 10
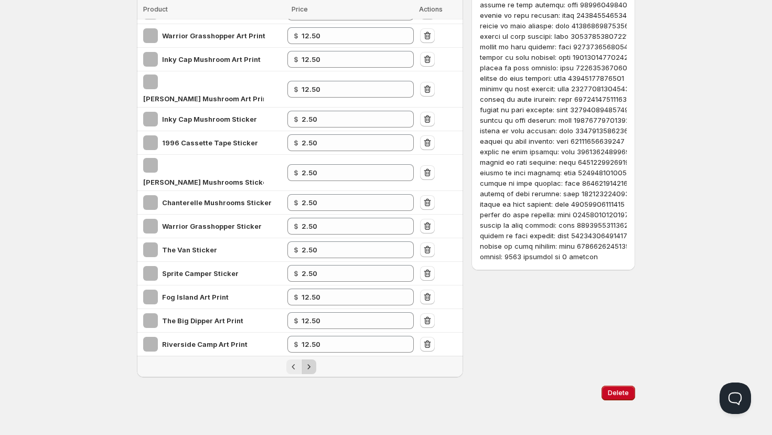
scroll to position [395, 0]
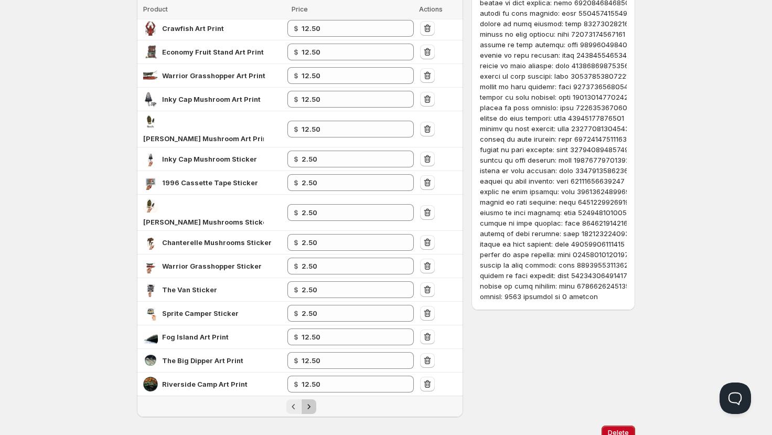
click at [311, 401] on icon "Next" at bounding box center [309, 406] width 10 height 10
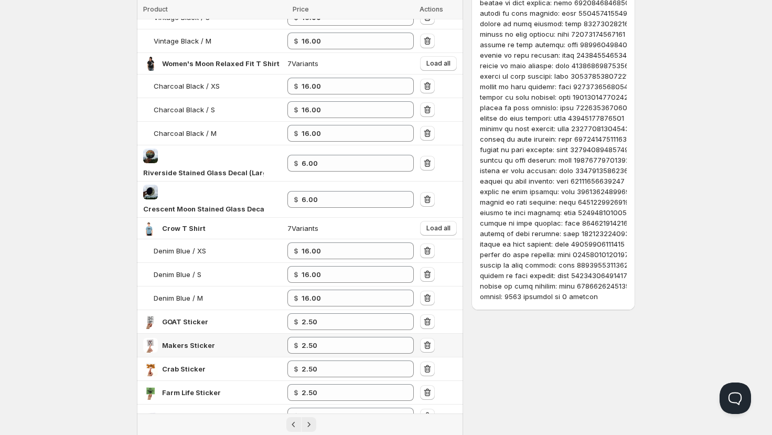
scroll to position [760, 0]
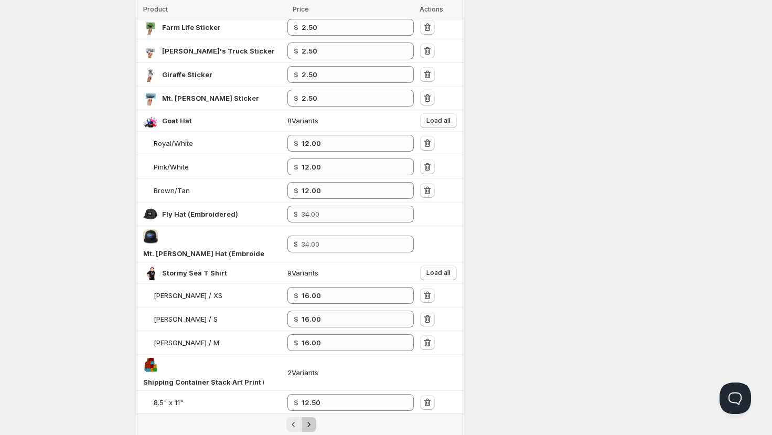
click at [308, 419] on icon "Next" at bounding box center [309, 424] width 10 height 10
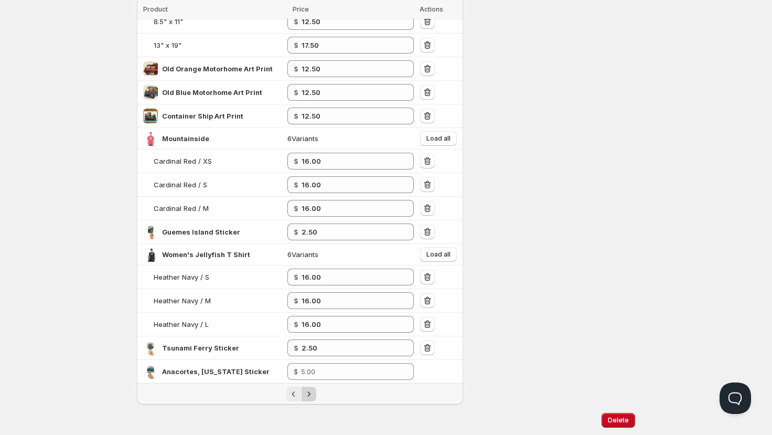
click at [307, 389] on icon "Next" at bounding box center [309, 394] width 10 height 10
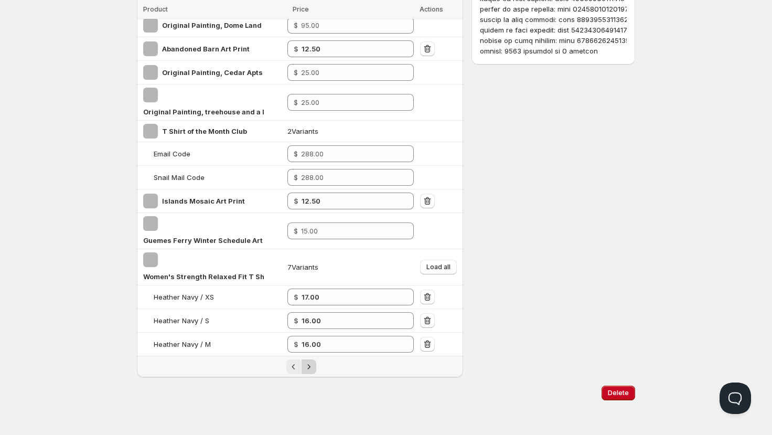
scroll to position [576, 0]
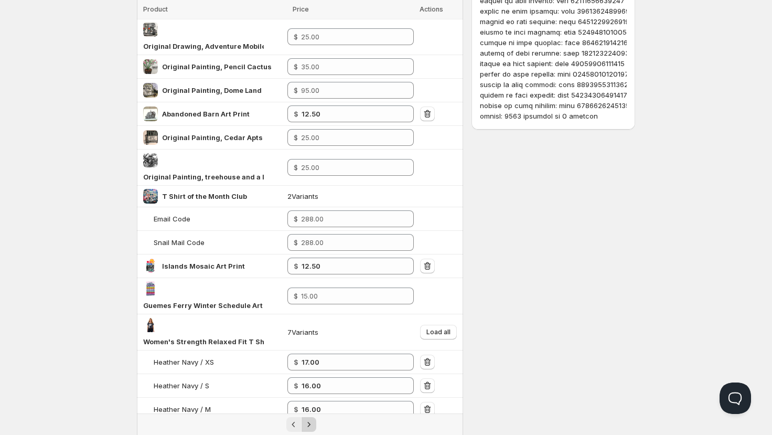
click at [310, 419] on icon "Next" at bounding box center [309, 424] width 10 height 10
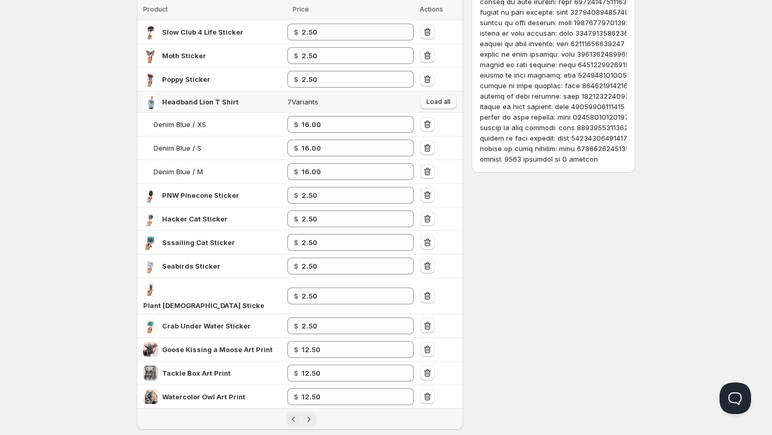
click at [437, 98] on span "Load all" at bounding box center [439, 102] width 24 height 8
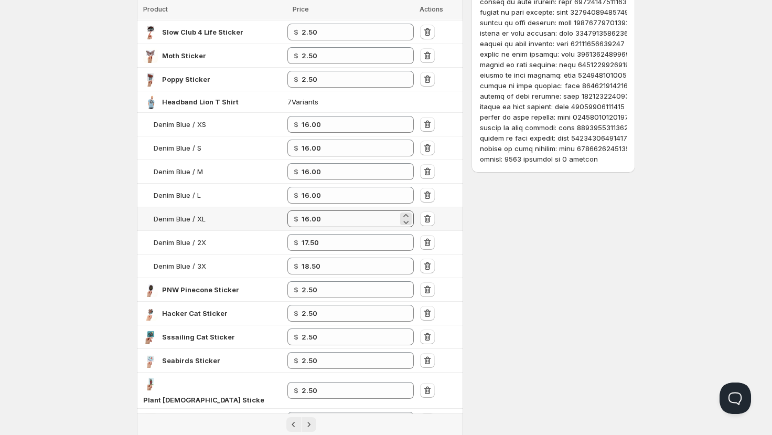
scroll to position [533, 0]
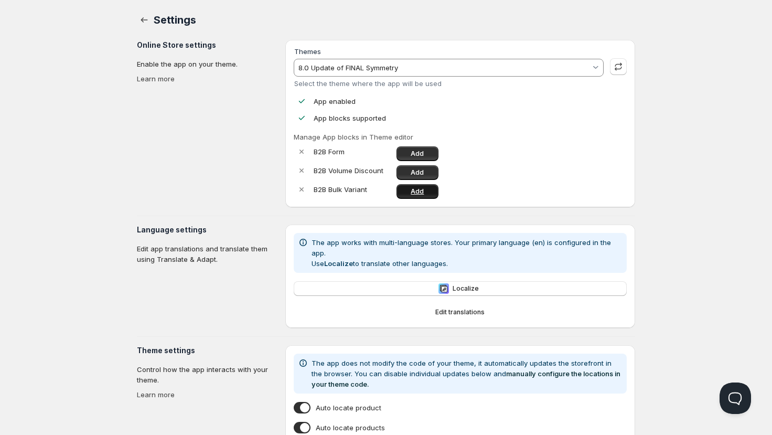
click at [420, 191] on span "Add" at bounding box center [417, 191] width 13 height 8
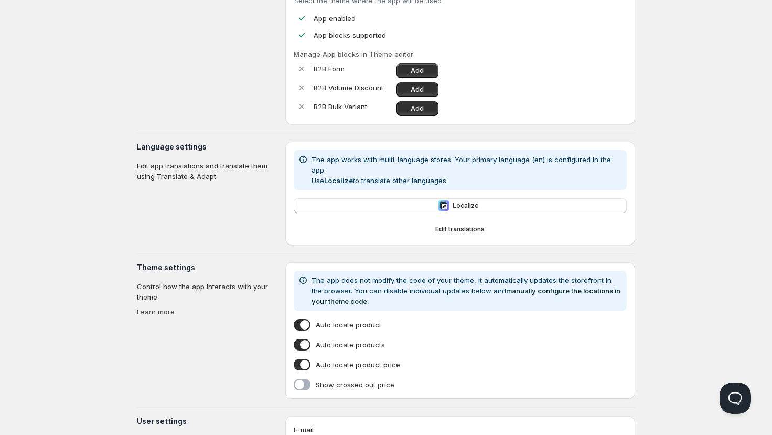
scroll to position [157, 0]
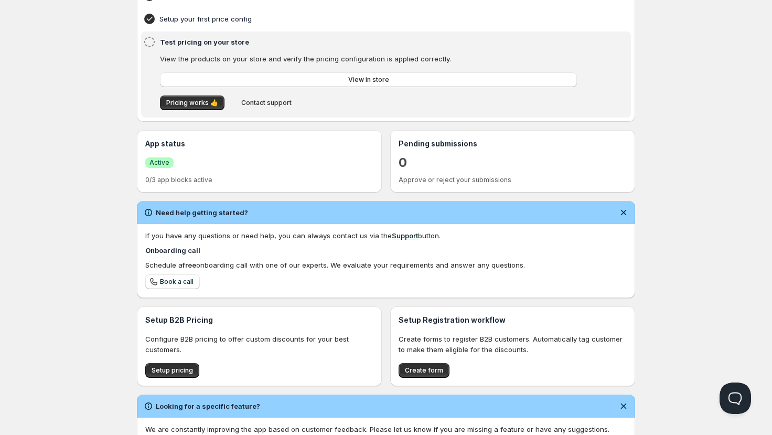
scroll to position [176, 0]
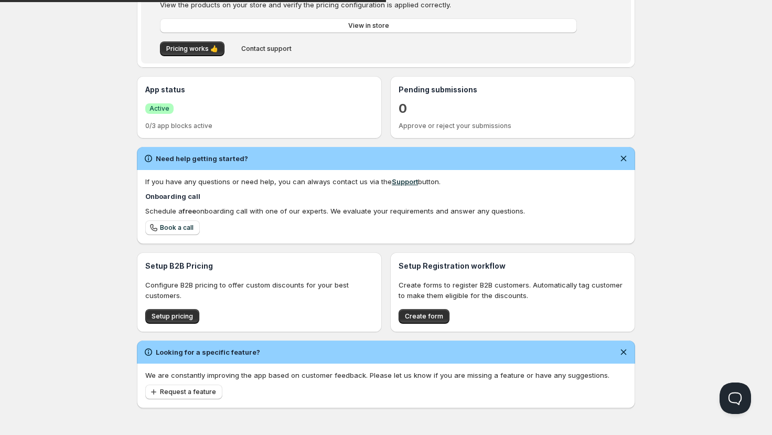
click at [179, 389] on span "Request a feature" at bounding box center [188, 392] width 56 height 8
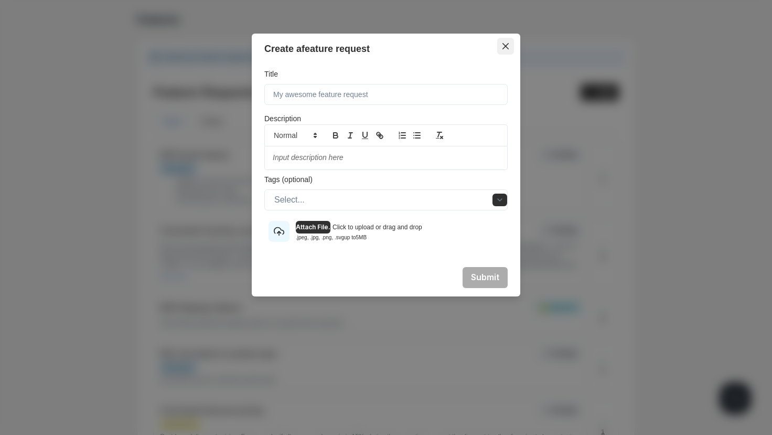
click at [509, 44] on button "Close" at bounding box center [505, 46] width 17 height 17
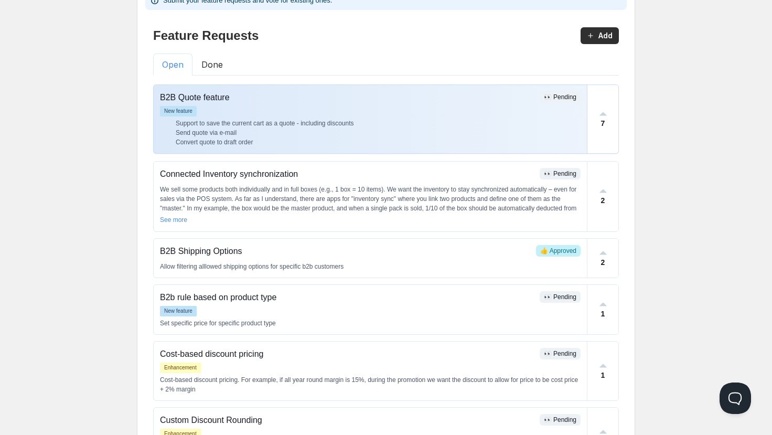
scroll to position [52, 0]
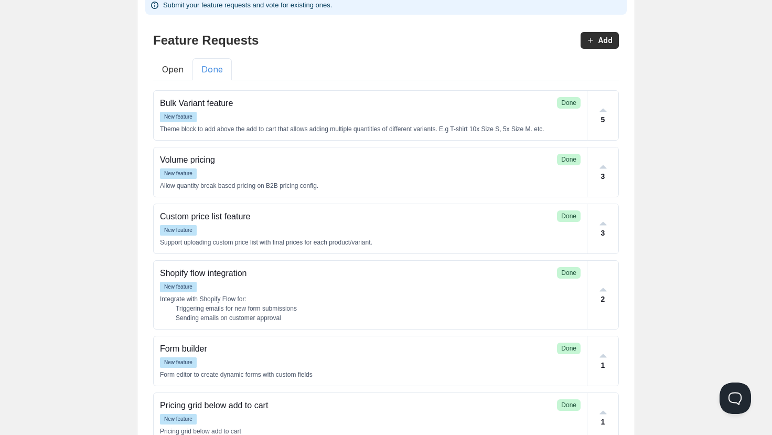
click at [207, 68] on button "Done" at bounding box center [212, 69] width 39 height 22
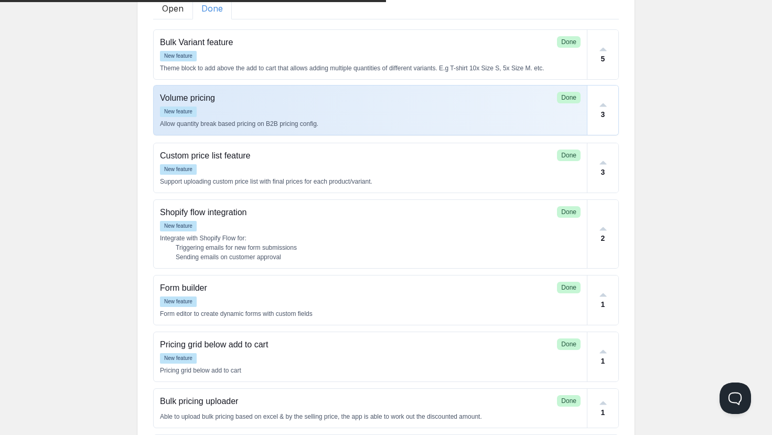
scroll to position [120, 0]
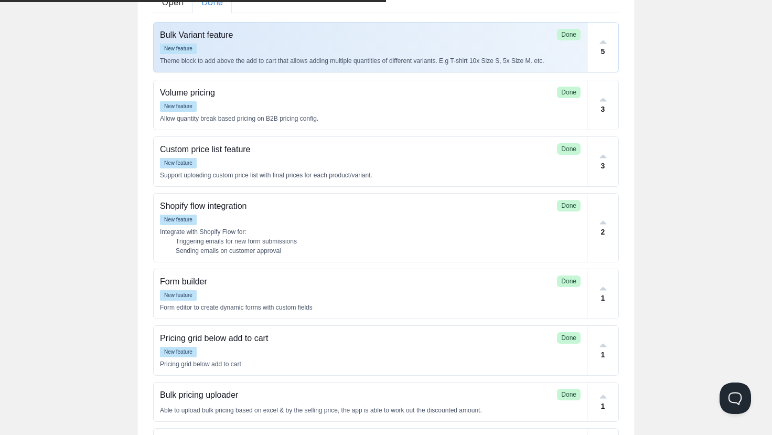
click at [397, 63] on p "Theme block to add above the add to cart that allows adding multiple quantities…" at bounding box center [370, 60] width 421 height 9
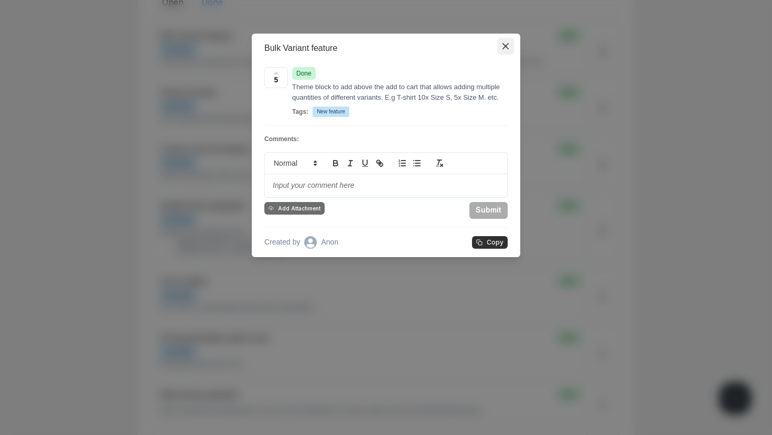
click at [507, 43] on icon "Close" at bounding box center [506, 46] width 6 height 6
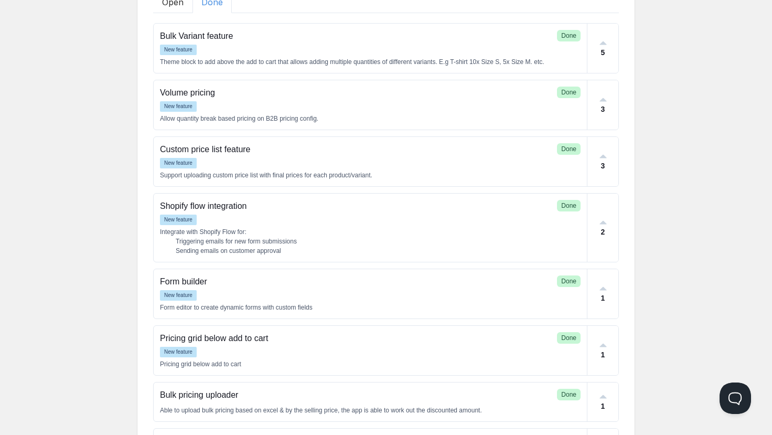
scroll to position [1, 0]
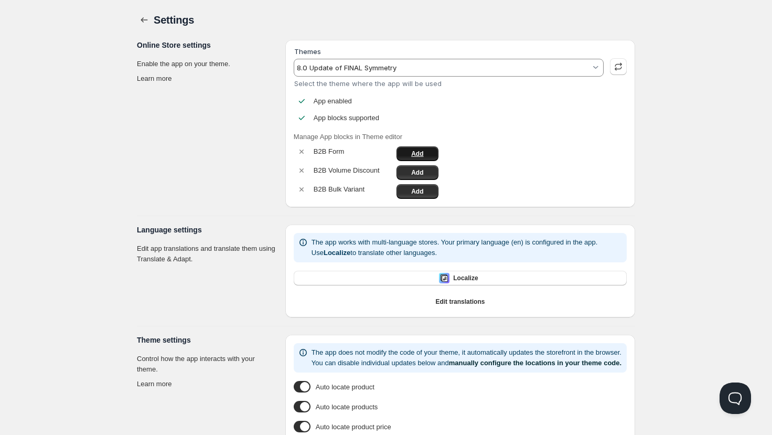
click at [417, 152] on span "Add" at bounding box center [417, 154] width 12 height 8
click at [416, 190] on span "Add" at bounding box center [417, 191] width 12 height 8
